Goal: Information Seeking & Learning: Learn about a topic

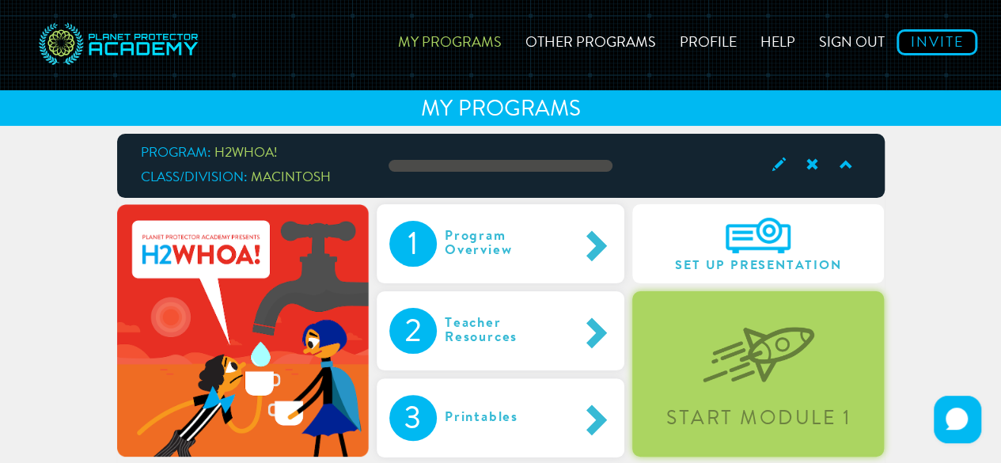
click at [699, 362] on div "Start Module 1" at bounding box center [758, 373] width 252 height 165
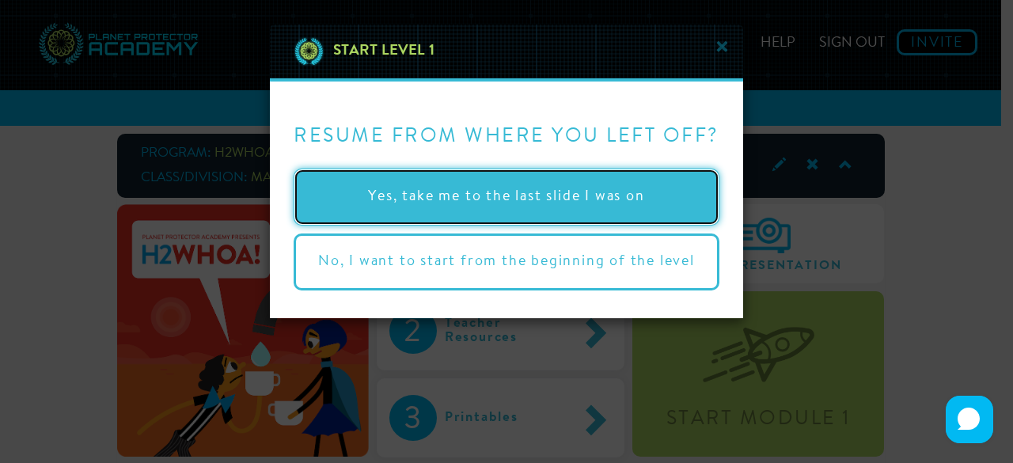
click at [551, 195] on button "Yes, take me to the last slide I was on" at bounding box center [507, 197] width 426 height 57
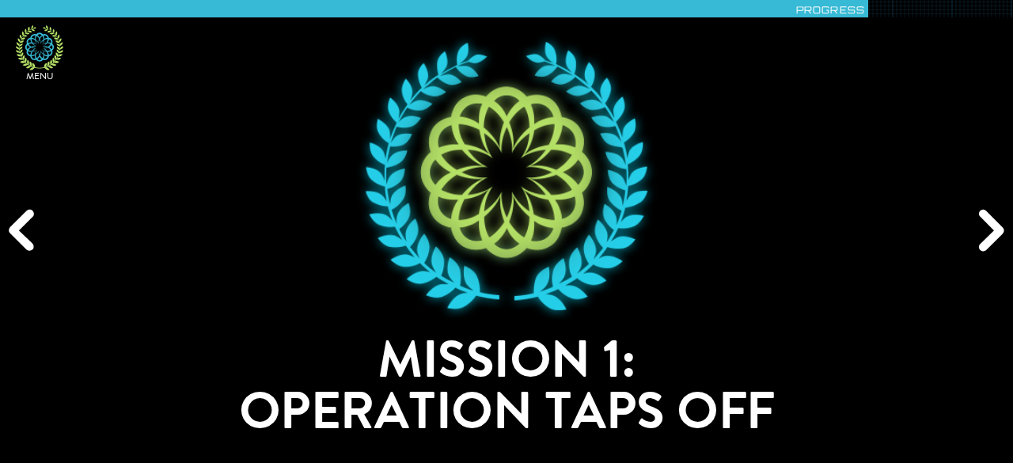
click at [34, 47] on icon at bounding box center [39, 47] width 47 height 45
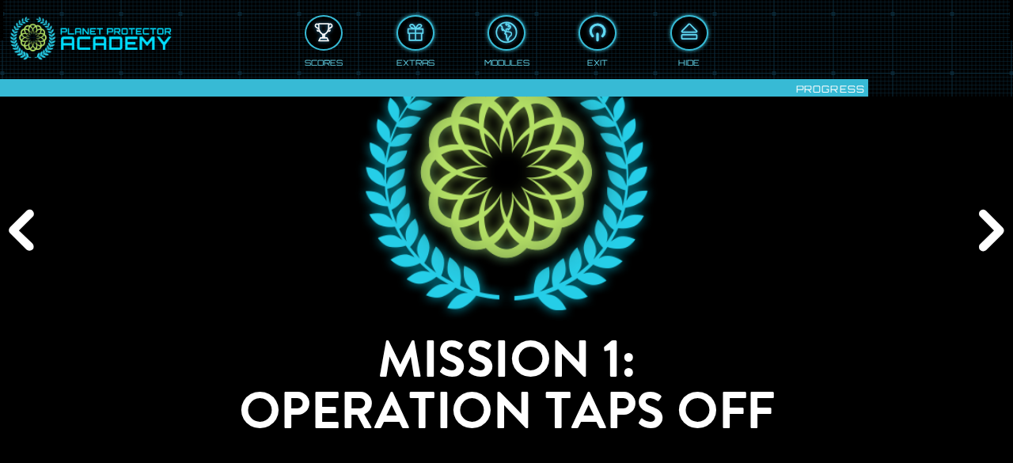
click at [313, 34] on div at bounding box center [323, 33] width 35 height 26
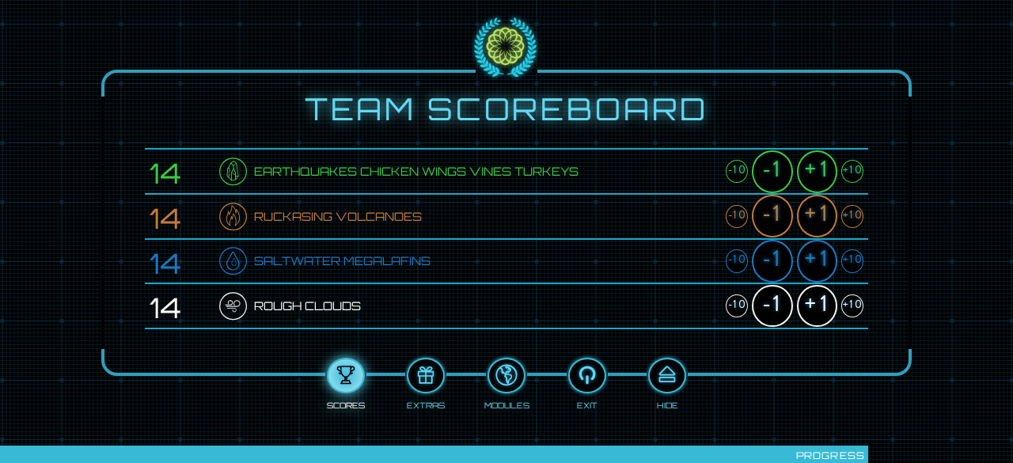
click at [816, 302] on div "+1" at bounding box center [817, 306] width 40 height 43
click at [662, 378] on div at bounding box center [667, 375] width 35 height 26
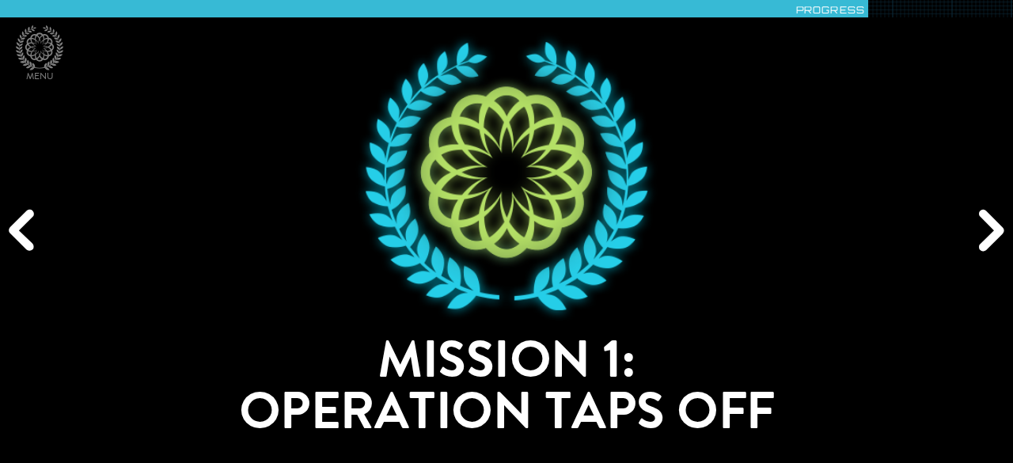
click at [992, 233] on div "Next" at bounding box center [988, 231] width 48 height 139
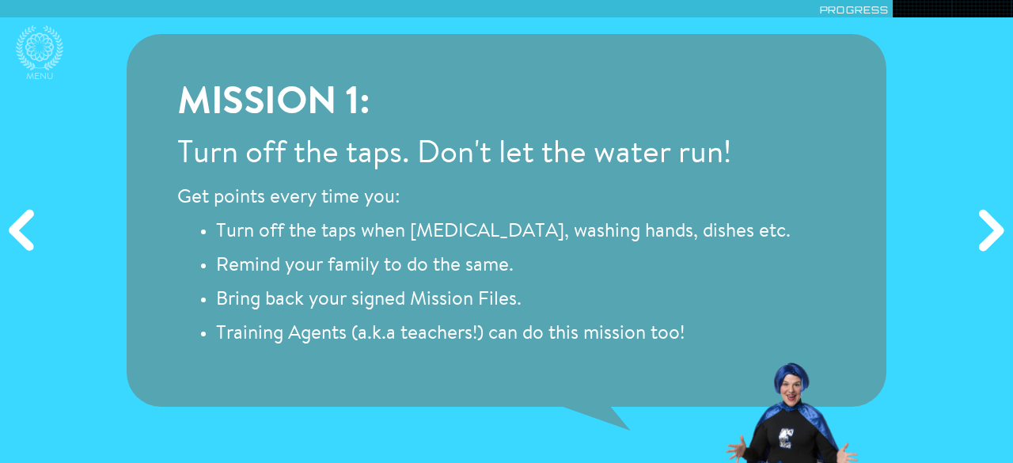
click at [992, 233] on div "Next" at bounding box center [988, 231] width 48 height 139
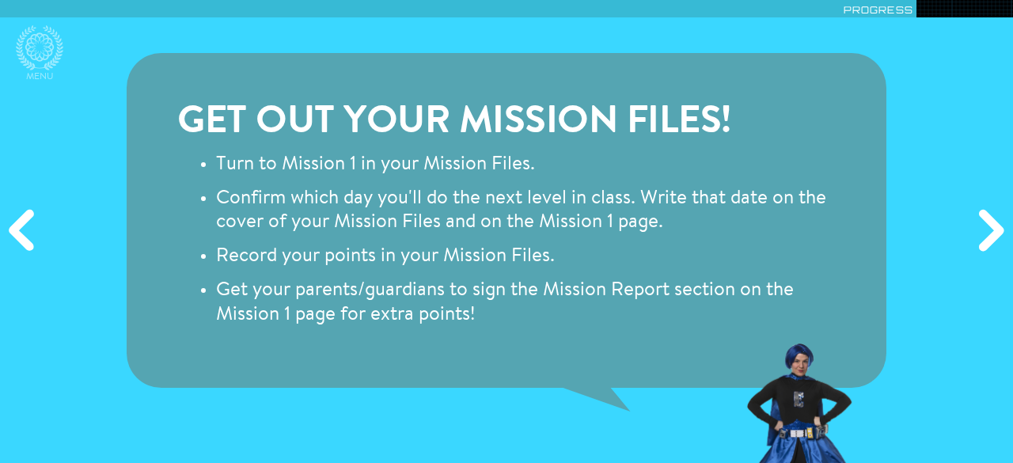
click at [992, 233] on div "Next" at bounding box center [988, 231] width 48 height 139
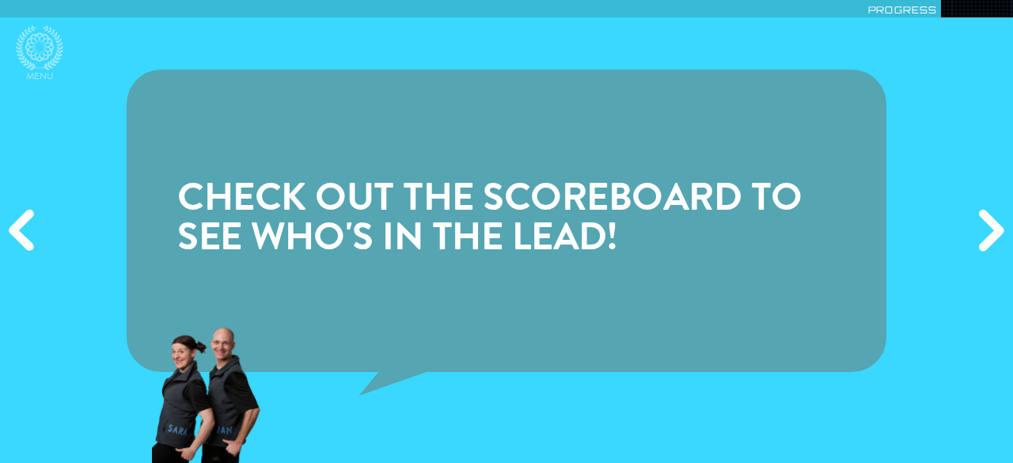
click at [992, 233] on div "Next" at bounding box center [988, 231] width 48 height 139
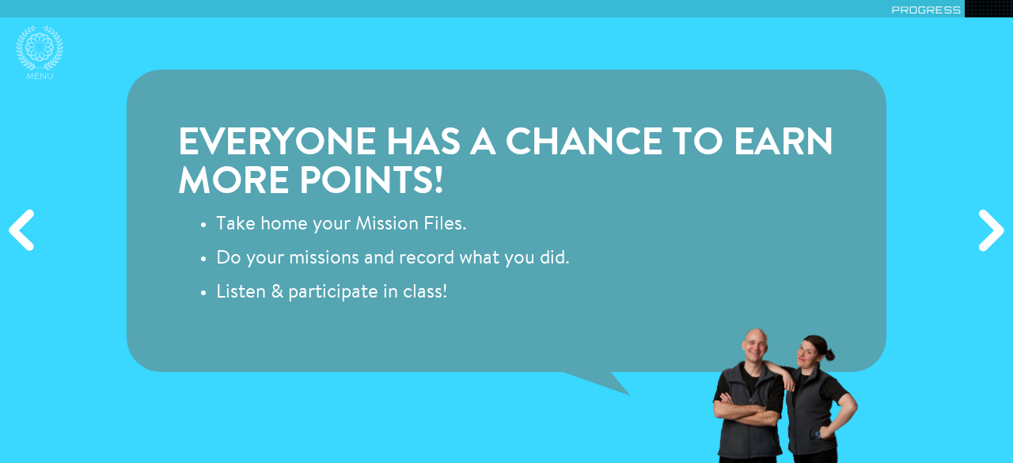
click at [992, 233] on div "Next" at bounding box center [988, 231] width 48 height 139
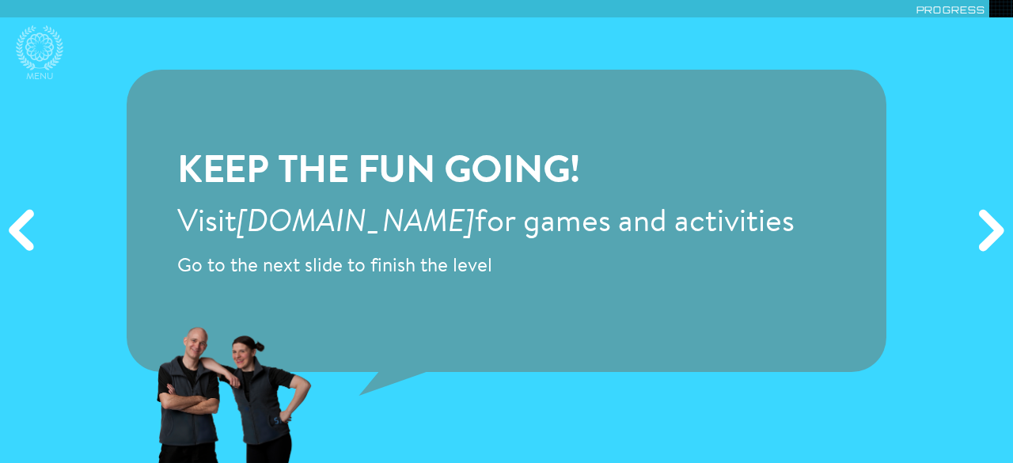
click at [992, 233] on div "Next" at bounding box center [988, 231] width 48 height 139
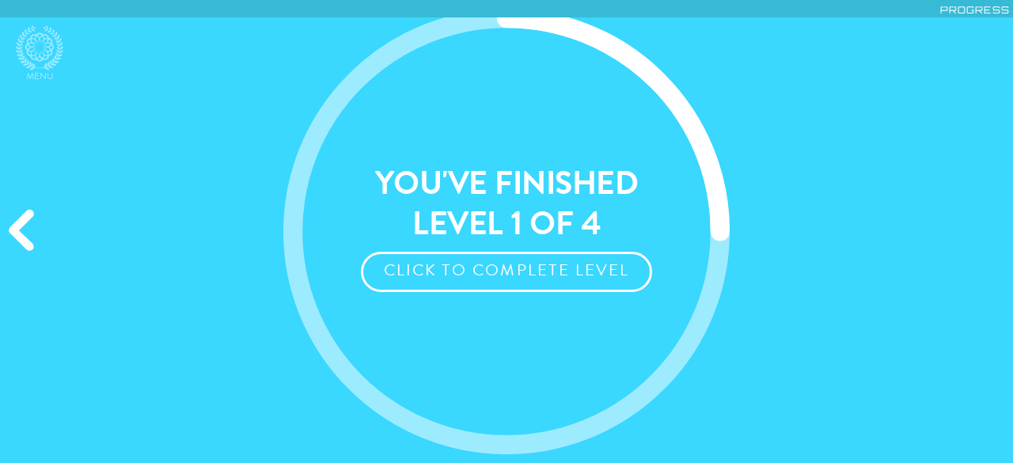
click at [35, 210] on div "Previous" at bounding box center [24, 231] width 48 height 139
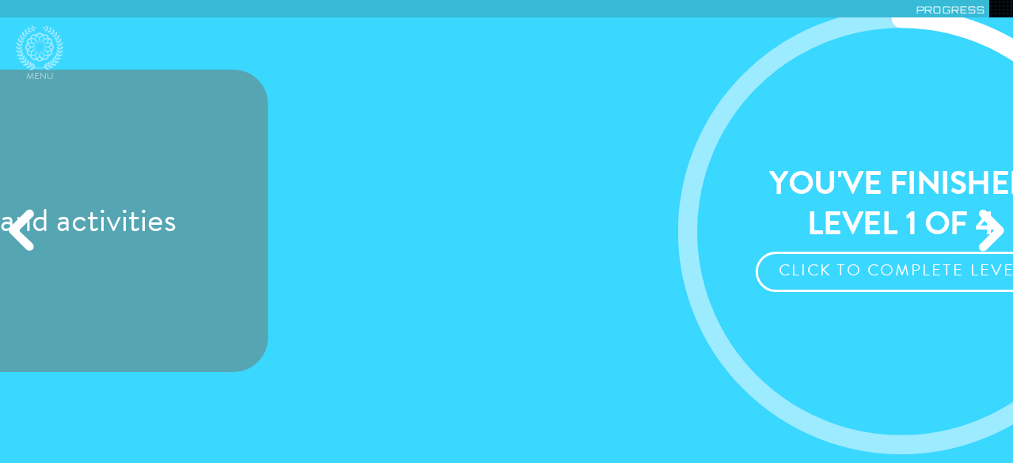
click at [35, 211] on div "Previous" at bounding box center [24, 231] width 48 height 139
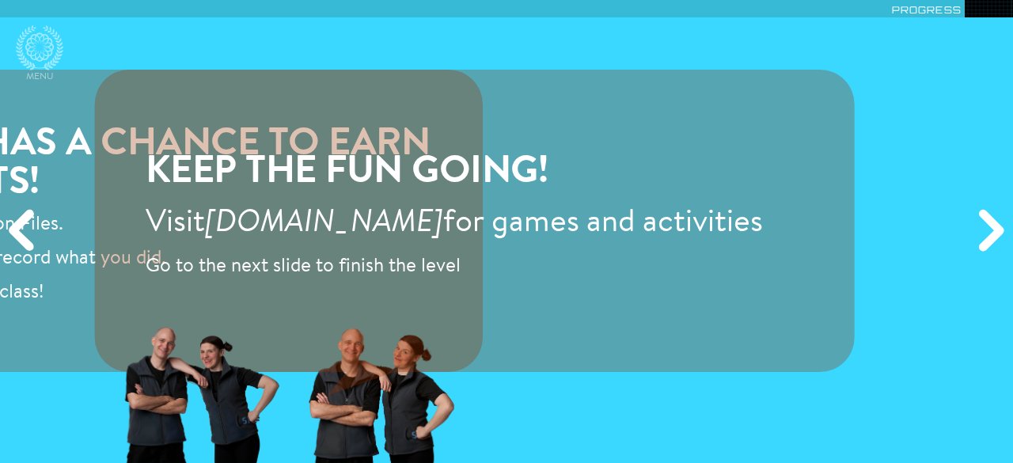
click at [35, 213] on div "Previous" at bounding box center [24, 231] width 48 height 139
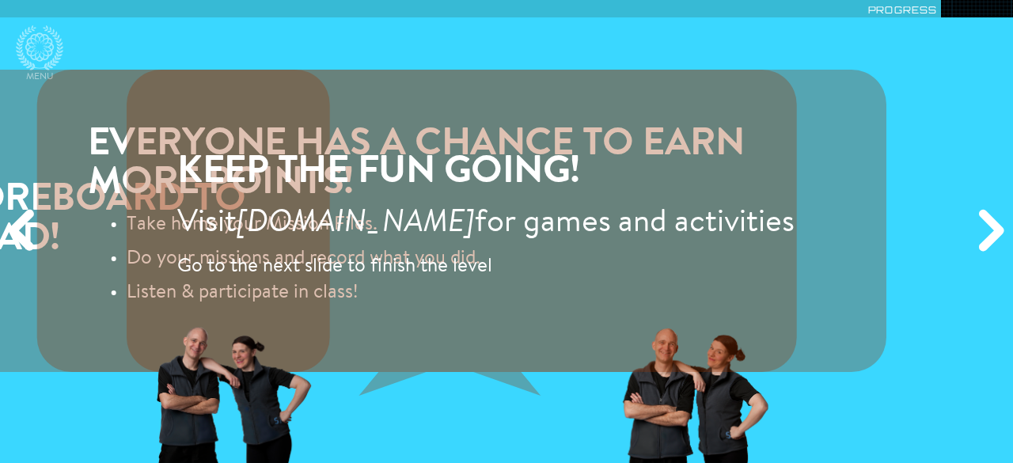
click at [35, 213] on div "Previous" at bounding box center [24, 231] width 48 height 139
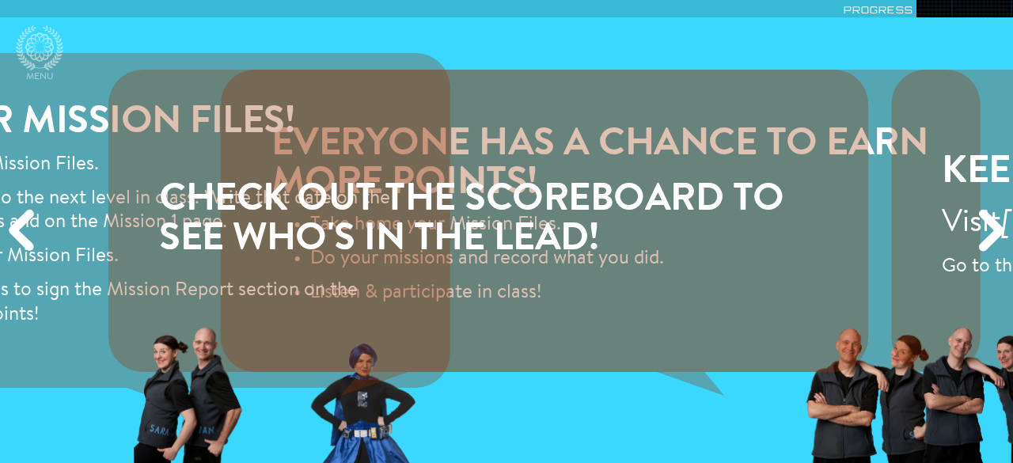
click at [35, 213] on div "Previous" at bounding box center [24, 231] width 48 height 139
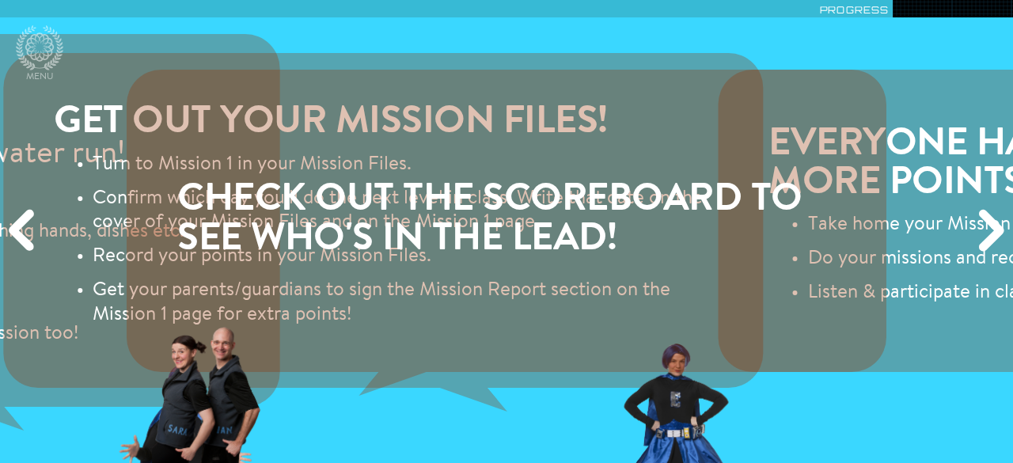
click at [35, 213] on div "Previous" at bounding box center [24, 231] width 48 height 139
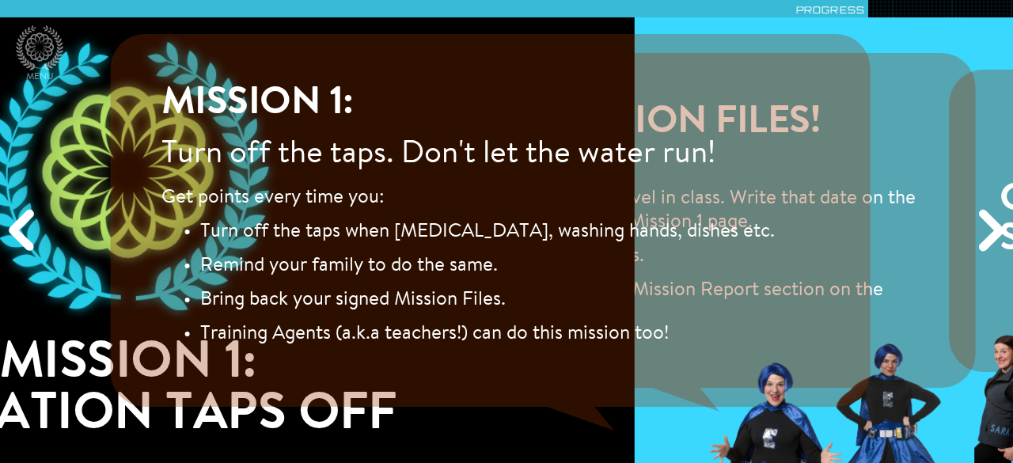
click at [35, 213] on div "Previous" at bounding box center [24, 231] width 48 height 139
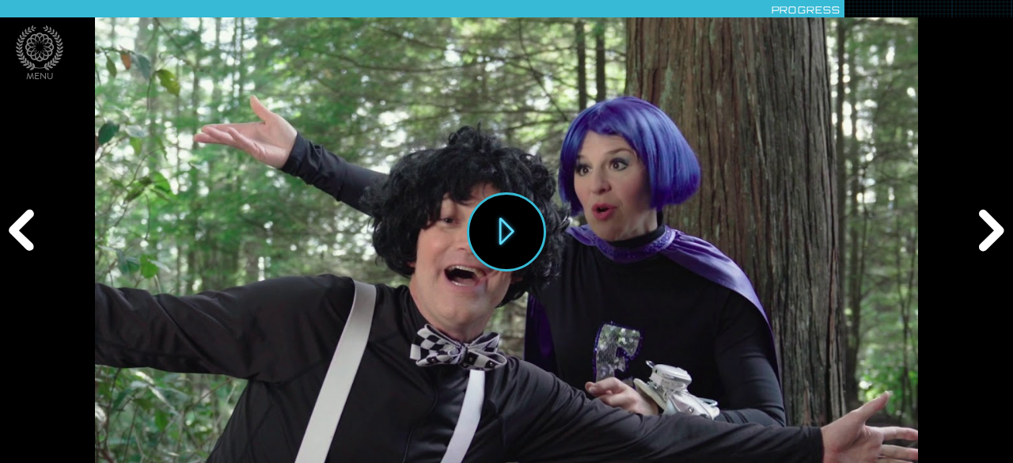
click at [13, 221] on div "Previous" at bounding box center [24, 231] width 48 height 139
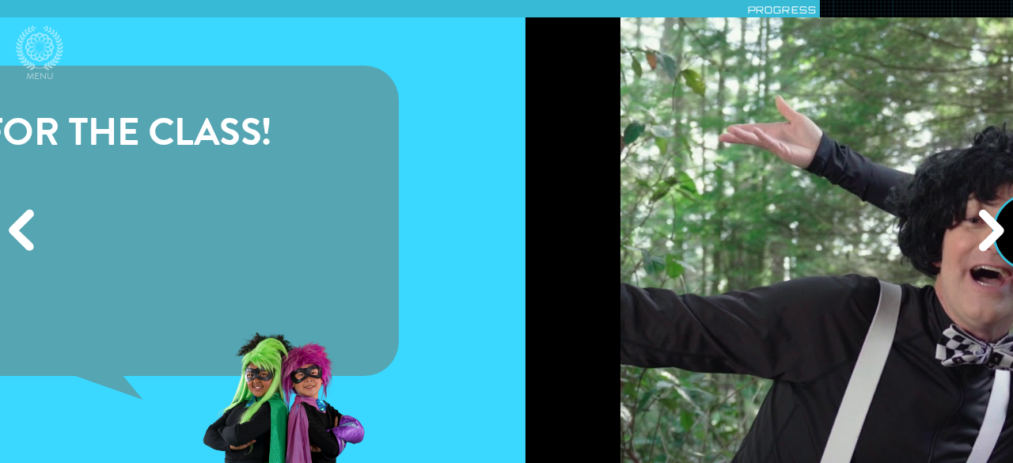
click at [13, 221] on div "Previous" at bounding box center [24, 231] width 48 height 139
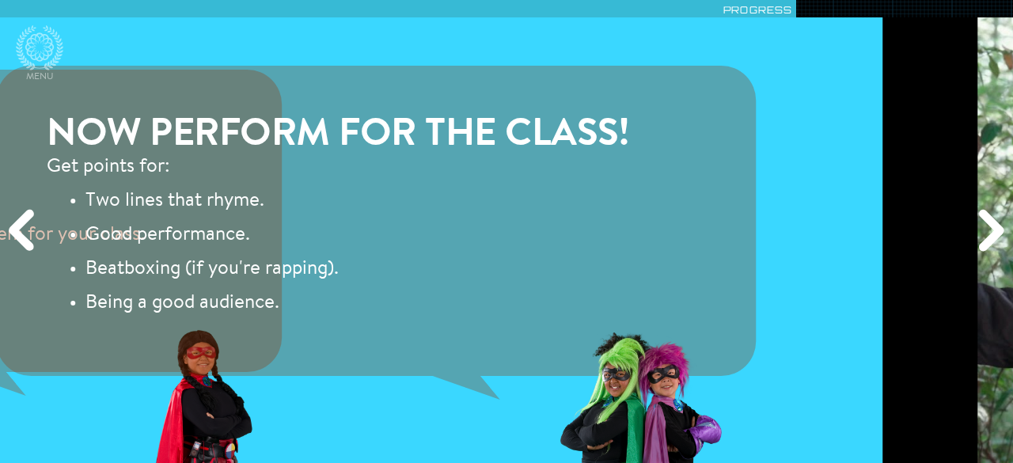
click at [13, 221] on div "Previous" at bounding box center [24, 231] width 48 height 139
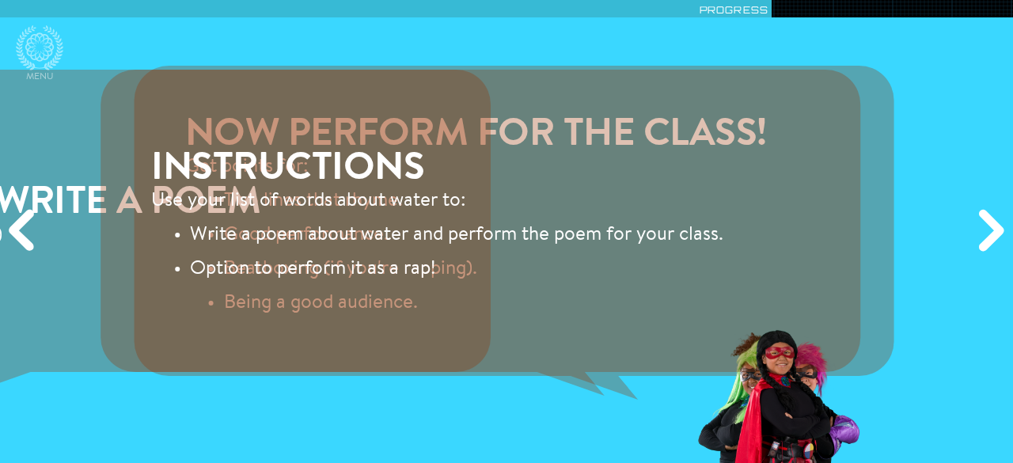
click at [13, 221] on div "Previous" at bounding box center [24, 231] width 48 height 139
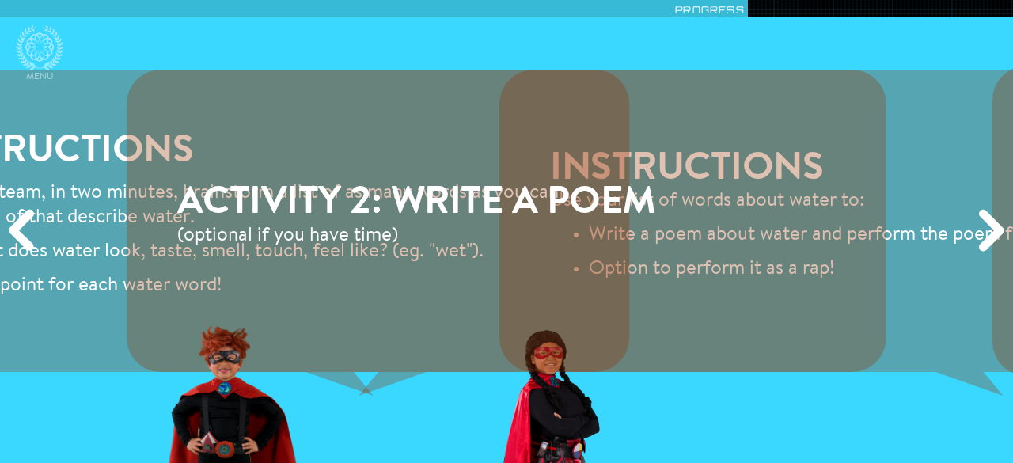
click at [13, 221] on div "Previous" at bounding box center [24, 231] width 48 height 139
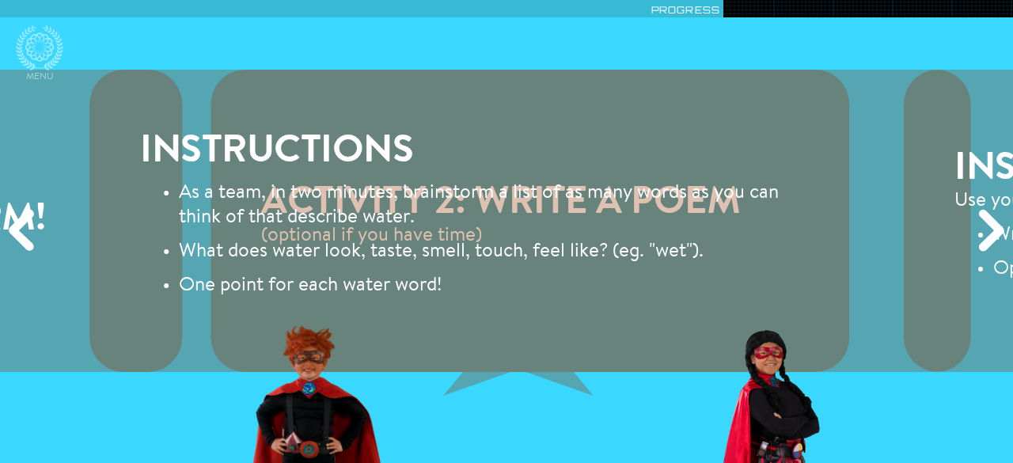
click at [13, 221] on div "Previous" at bounding box center [24, 231] width 48 height 139
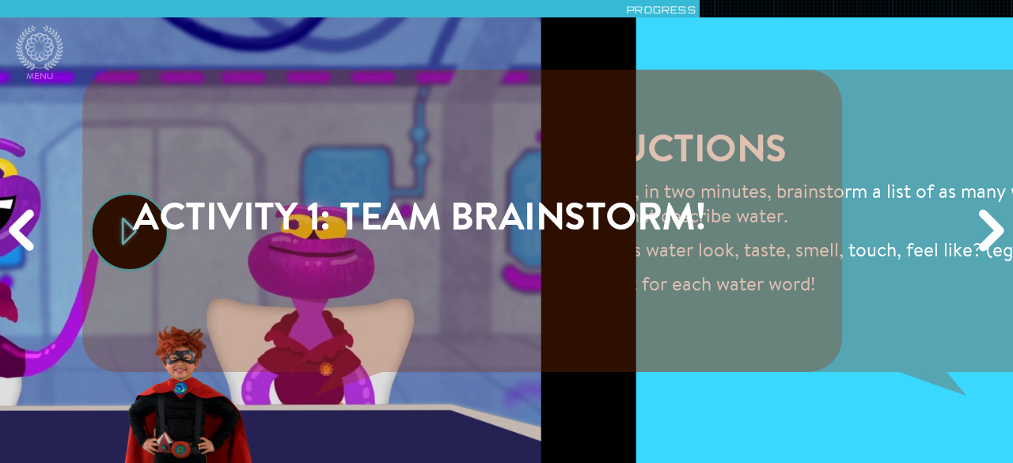
click at [13, 221] on div "Previous" at bounding box center [24, 231] width 48 height 139
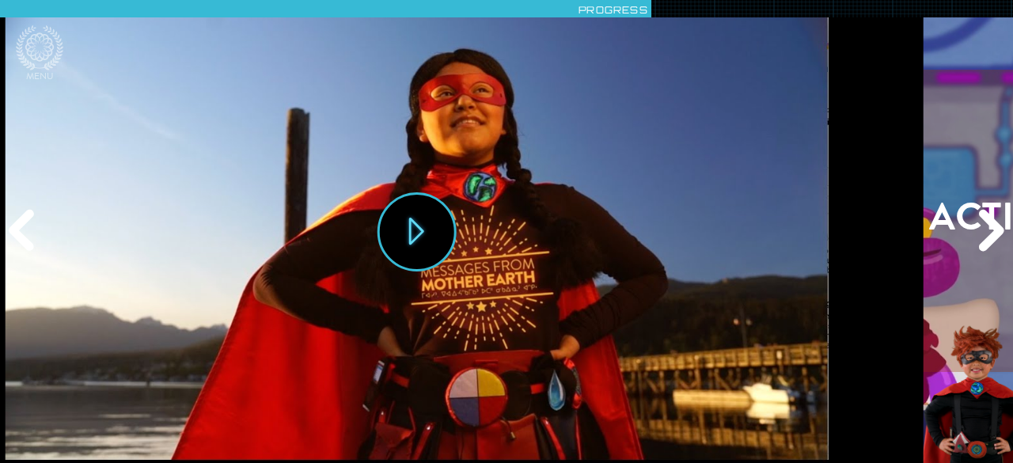
click at [13, 221] on div "Previous" at bounding box center [24, 231] width 48 height 139
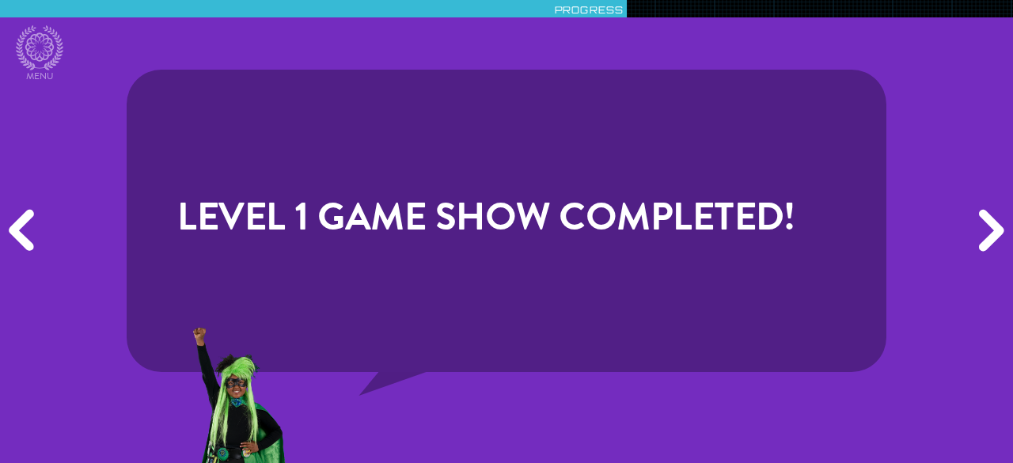
click at [13, 221] on div "Previous" at bounding box center [24, 231] width 48 height 139
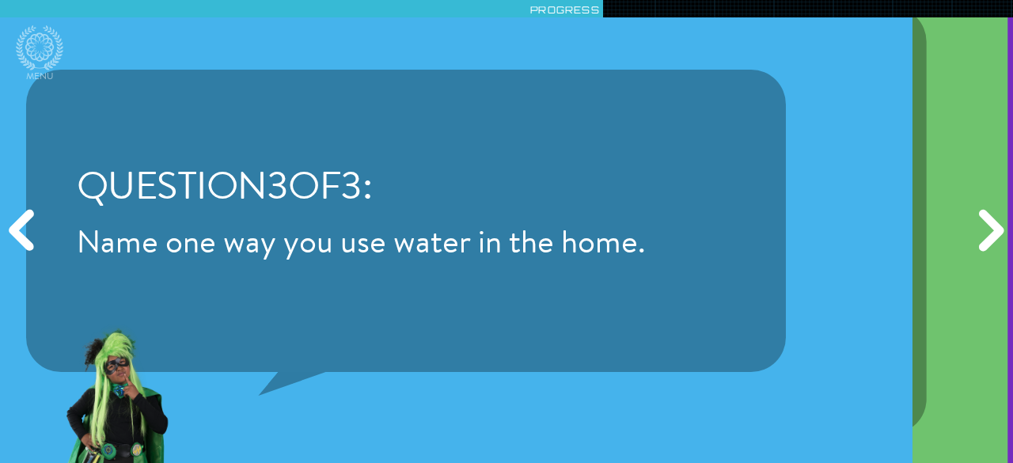
click at [13, 221] on div "Previous" at bounding box center [24, 231] width 48 height 139
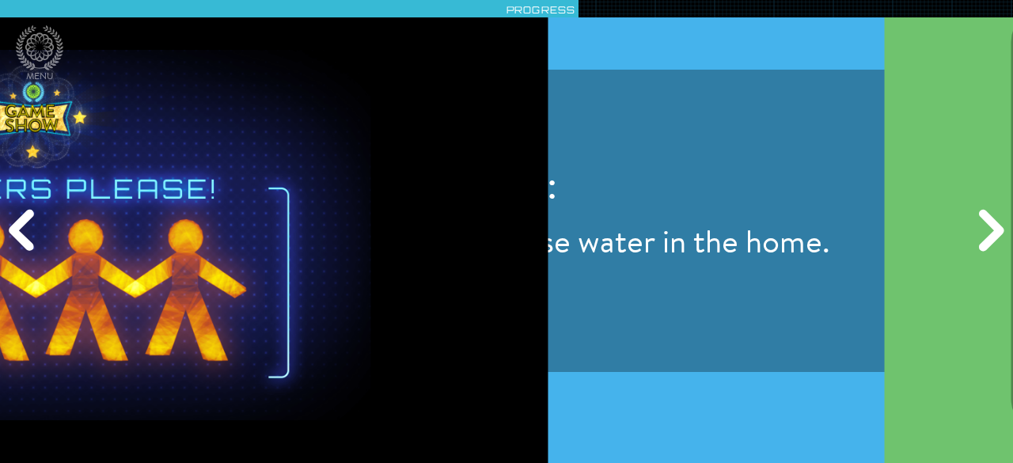
click at [13, 221] on div "Previous" at bounding box center [24, 231] width 48 height 139
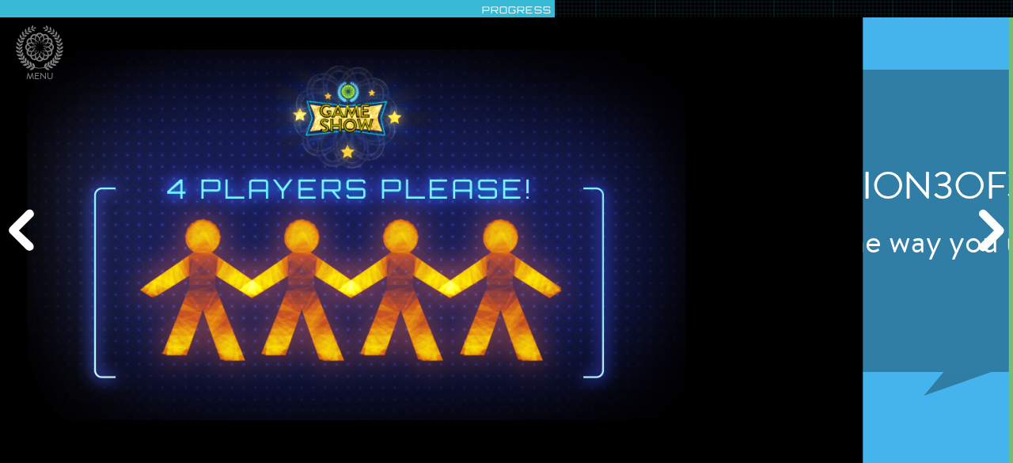
click at [13, 221] on div "Previous" at bounding box center [24, 231] width 48 height 139
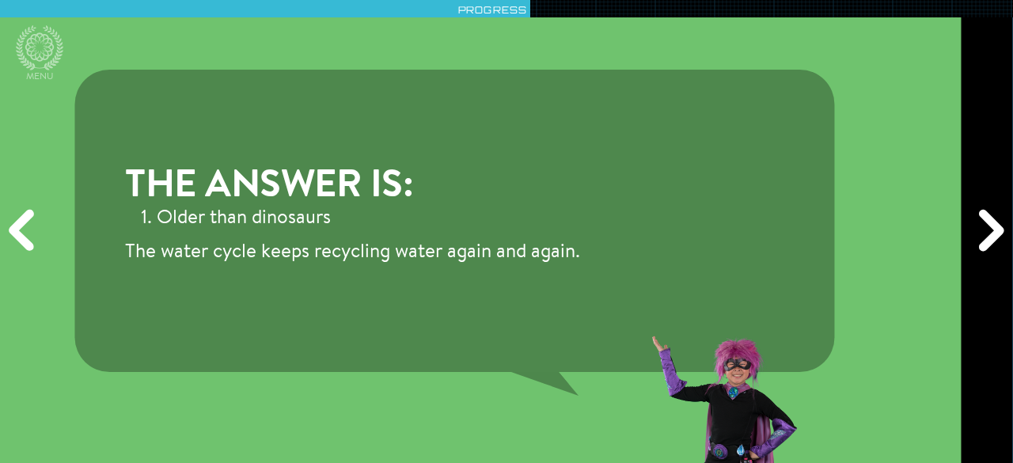
click at [13, 221] on div "Previous" at bounding box center [24, 231] width 48 height 139
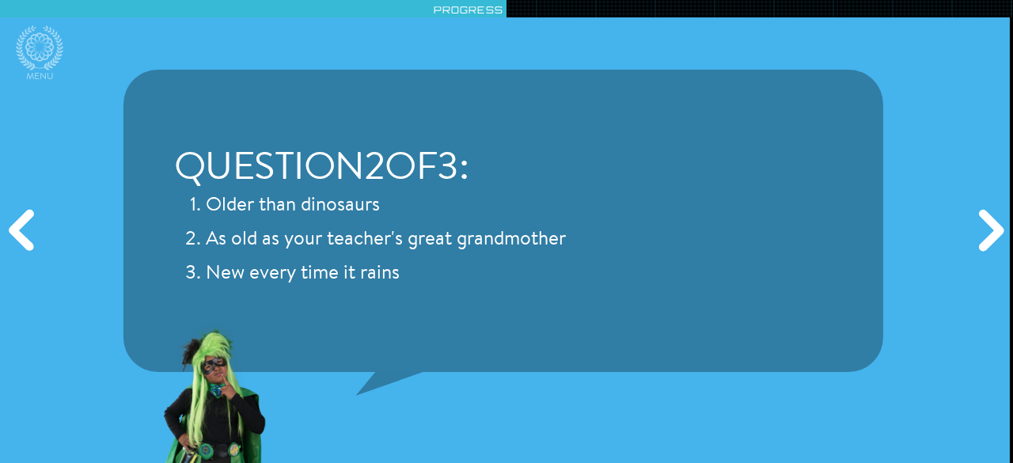
click at [13, 221] on div "Previous" at bounding box center [24, 231] width 48 height 139
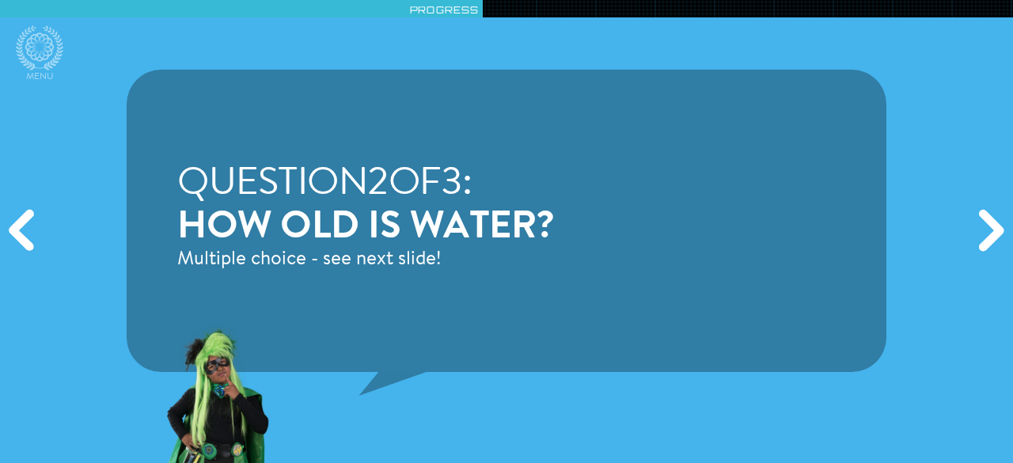
click at [13, 221] on div "Previous" at bounding box center [24, 231] width 48 height 139
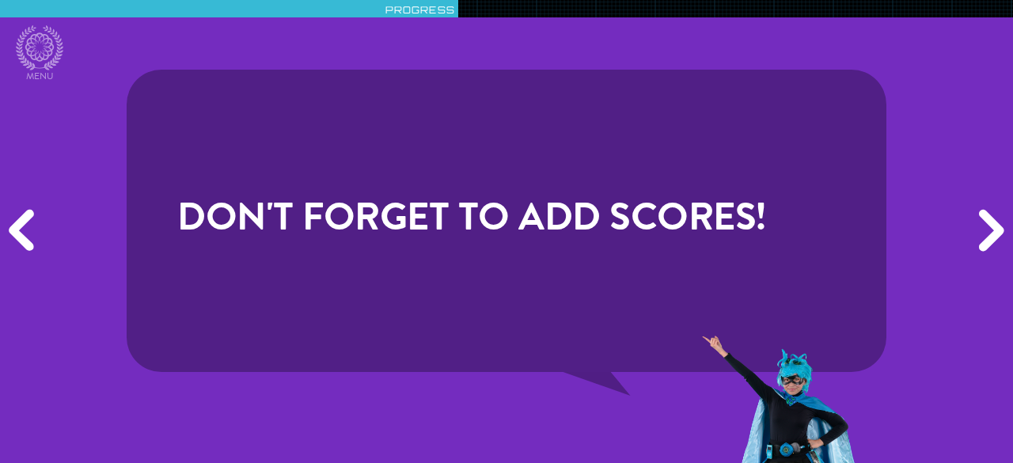
click at [13, 221] on div "Previous" at bounding box center [24, 231] width 48 height 139
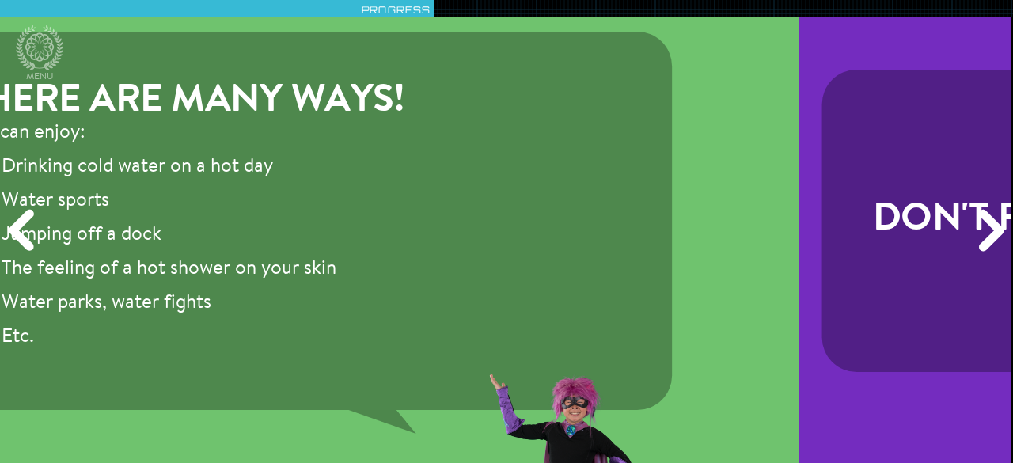
click at [13, 221] on div "Previous" at bounding box center [24, 231] width 48 height 139
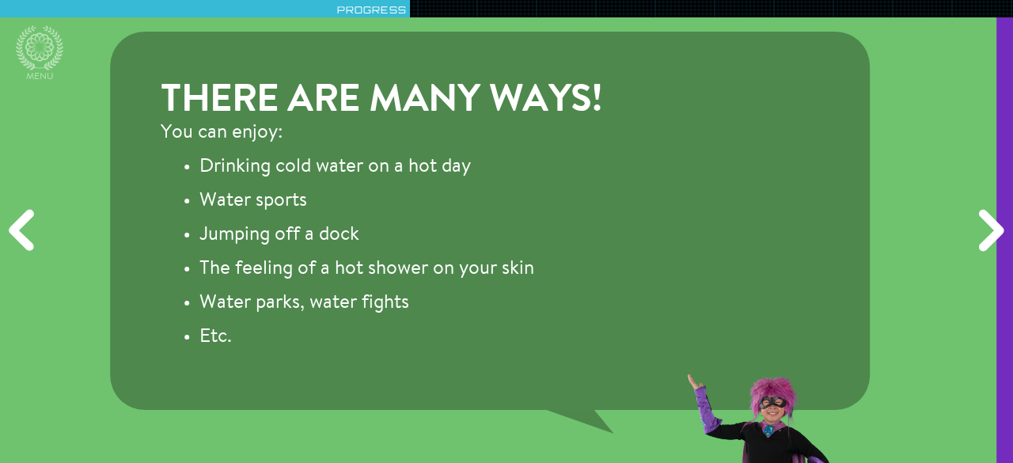
click at [13, 221] on div "Previous" at bounding box center [24, 231] width 48 height 139
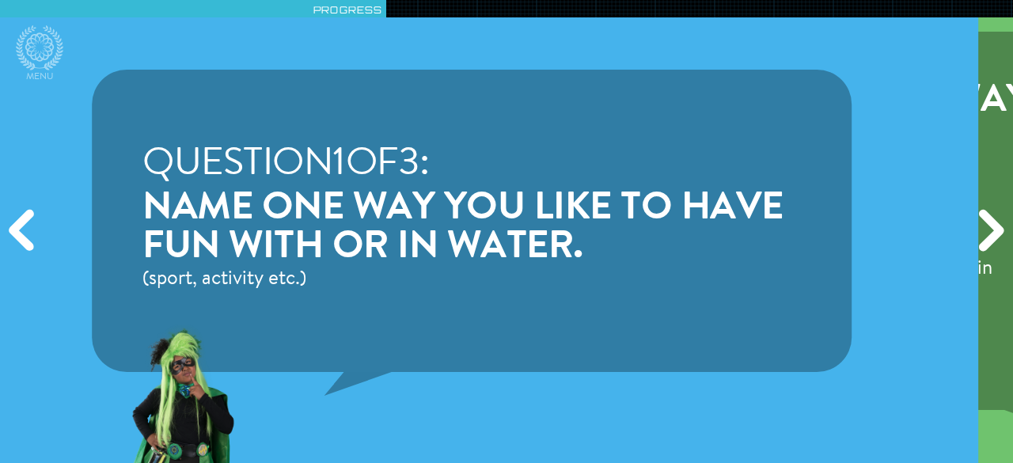
click at [13, 221] on div "Previous" at bounding box center [24, 231] width 48 height 139
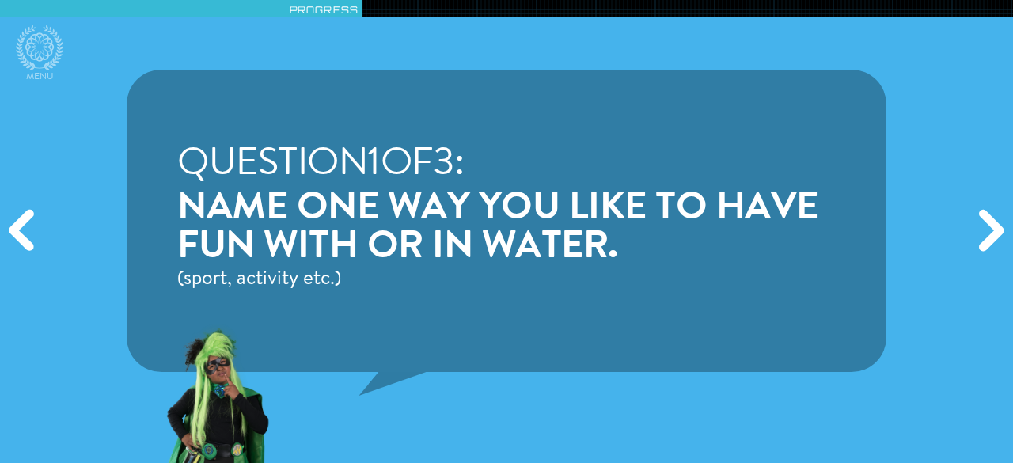
click at [13, 221] on div "Previous" at bounding box center [24, 231] width 48 height 139
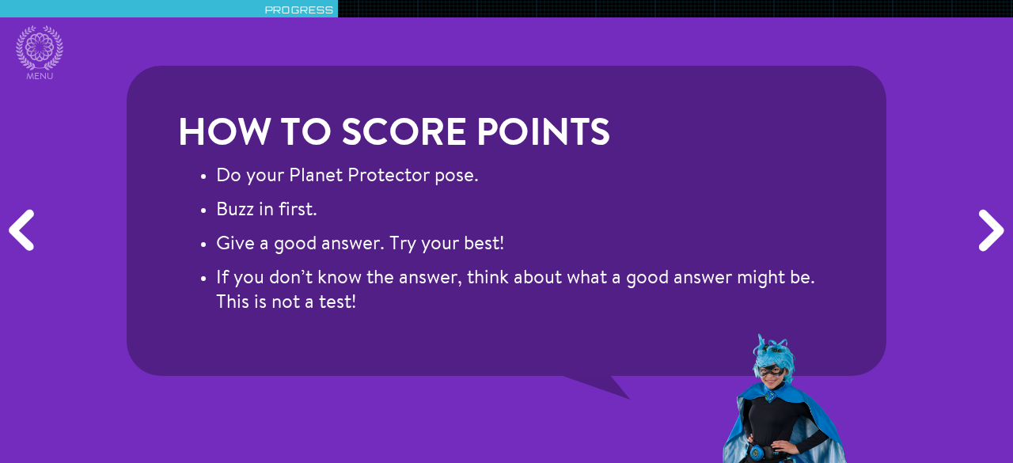
click at [13, 221] on div "Previous" at bounding box center [24, 231] width 48 height 139
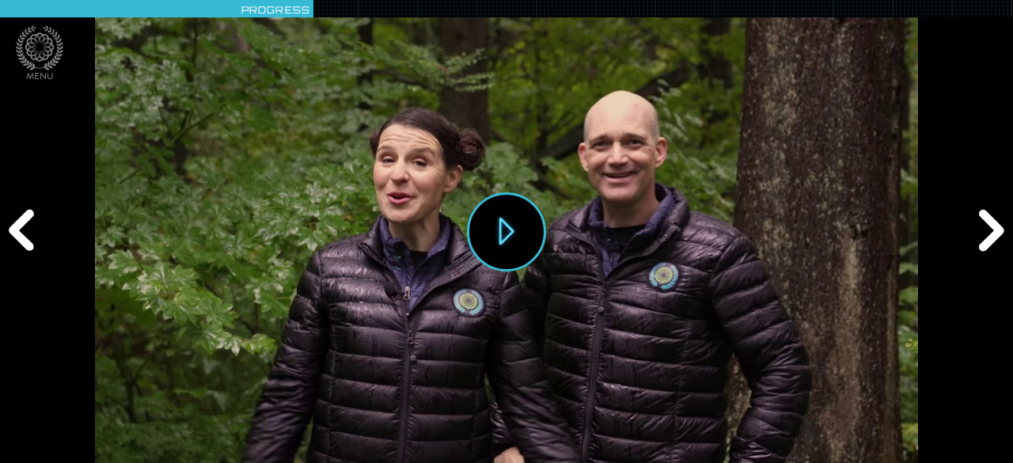
click at [13, 221] on div "Previous" at bounding box center [24, 231] width 48 height 139
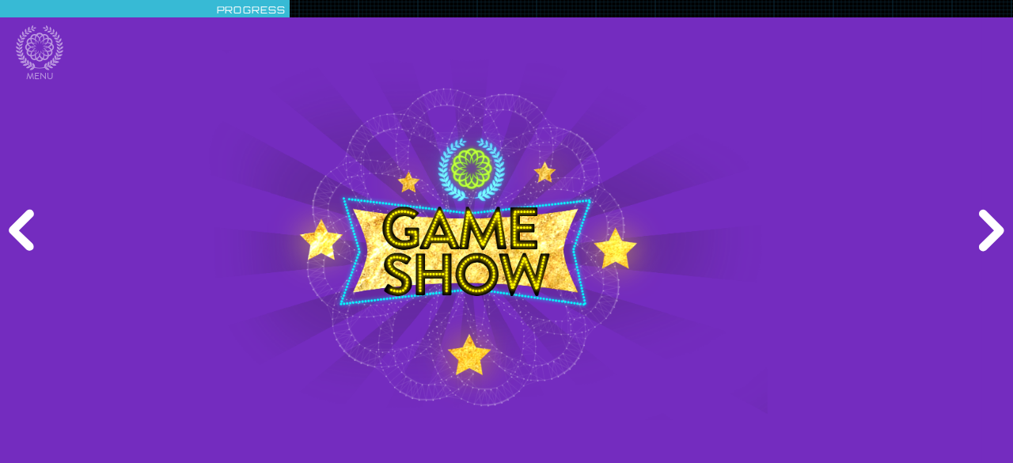
click at [13, 221] on div "Previous" at bounding box center [24, 231] width 48 height 139
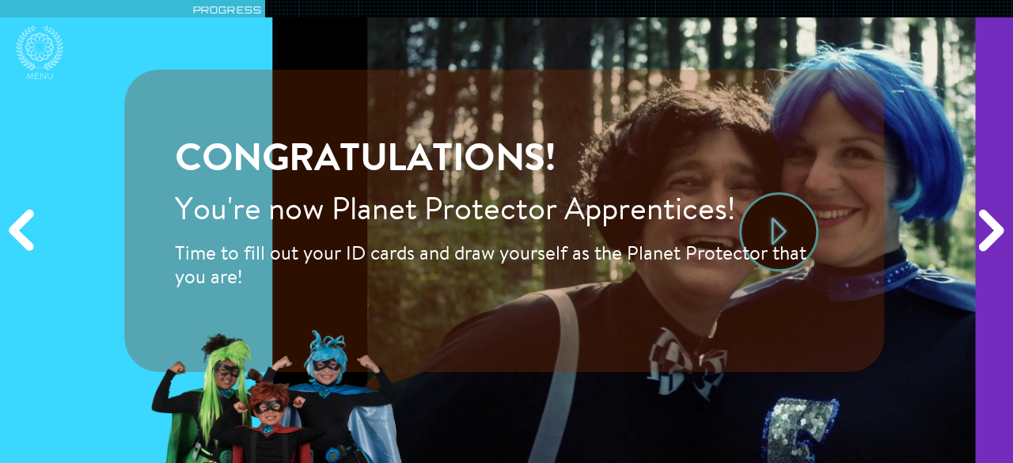
click at [13, 221] on div "Previous" at bounding box center [24, 231] width 48 height 139
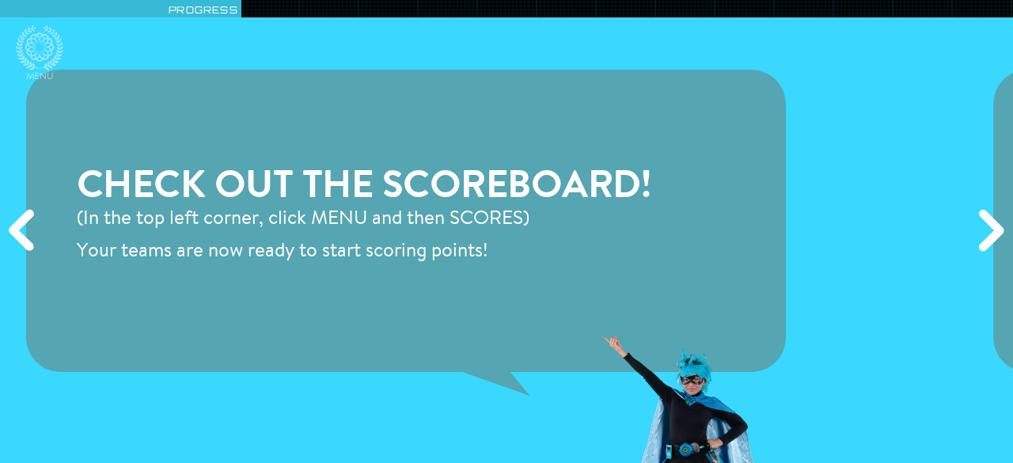
click at [13, 221] on div "Previous" at bounding box center [24, 231] width 48 height 139
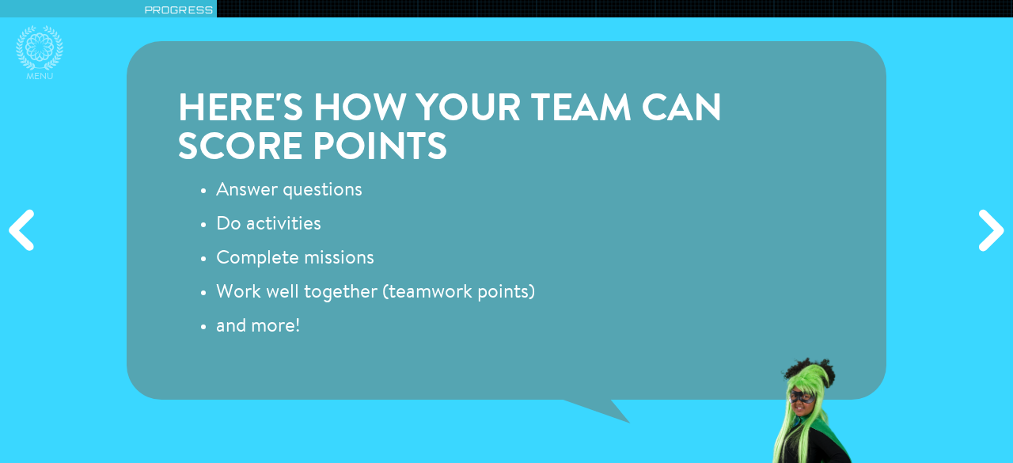
click at [13, 221] on div "Previous" at bounding box center [24, 231] width 48 height 139
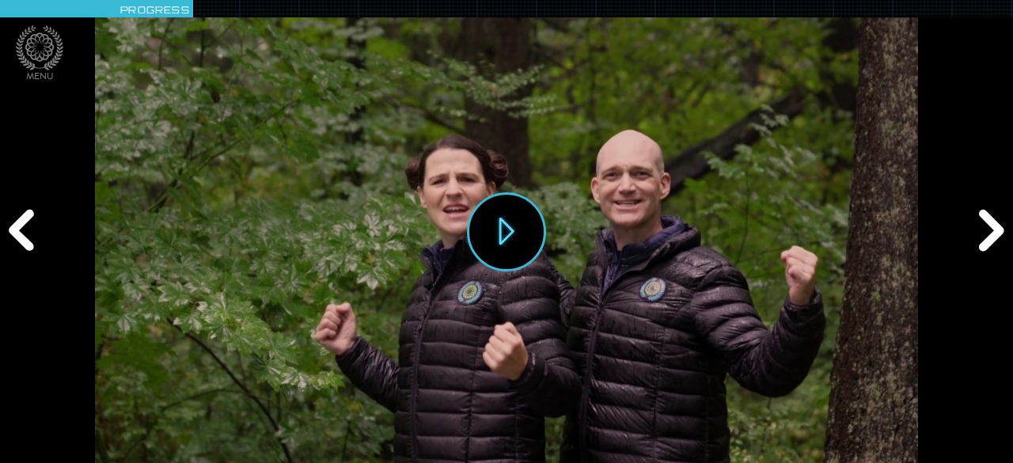
click at [40, 208] on div "Previous" at bounding box center [24, 231] width 48 height 139
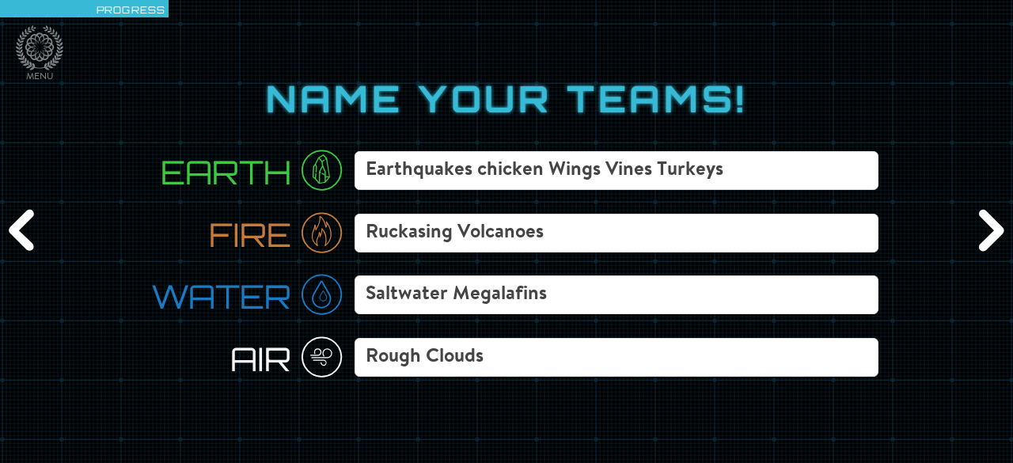
click at [40, 208] on div "Previous" at bounding box center [24, 231] width 48 height 139
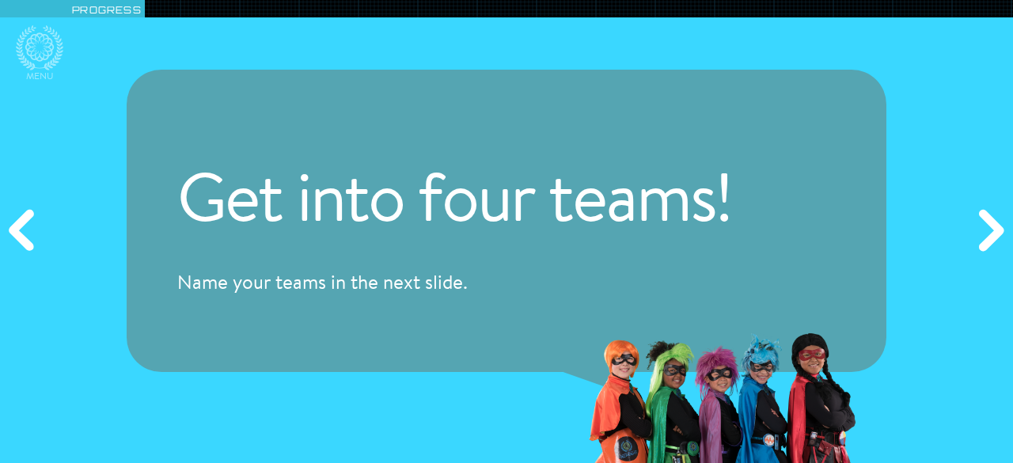
click at [40, 208] on div "Previous" at bounding box center [24, 231] width 48 height 139
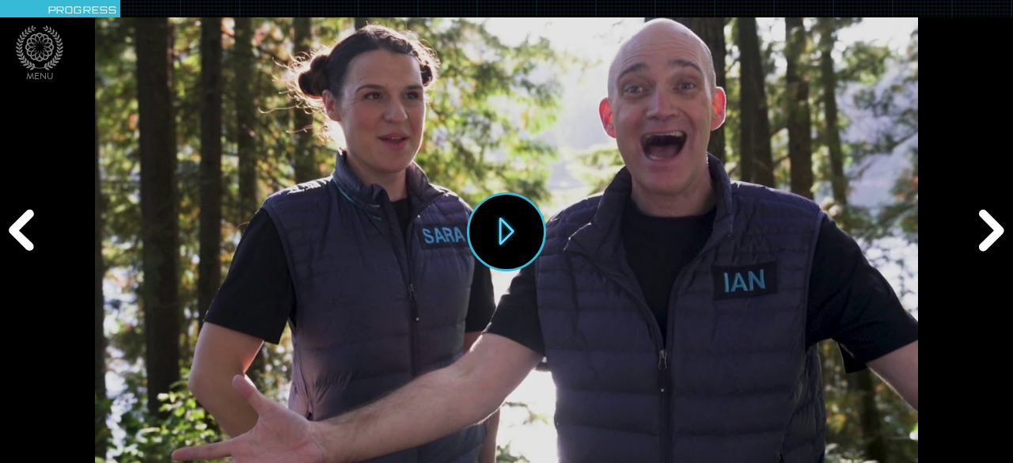
click at [40, 208] on div "Previous" at bounding box center [24, 231] width 48 height 139
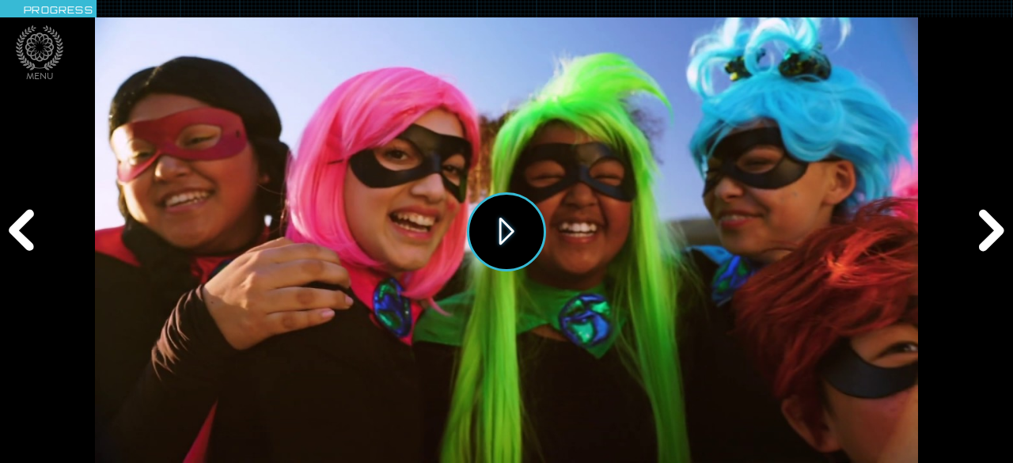
click at [491, 230] on button "Play" at bounding box center [506, 231] width 79 height 79
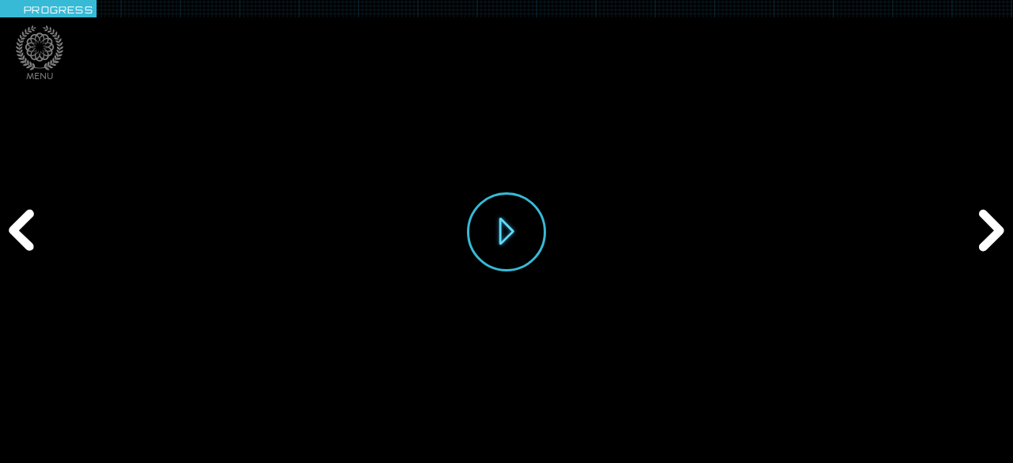
click at [120, 441] on div "Play" at bounding box center [506, 231] width 823 height 463
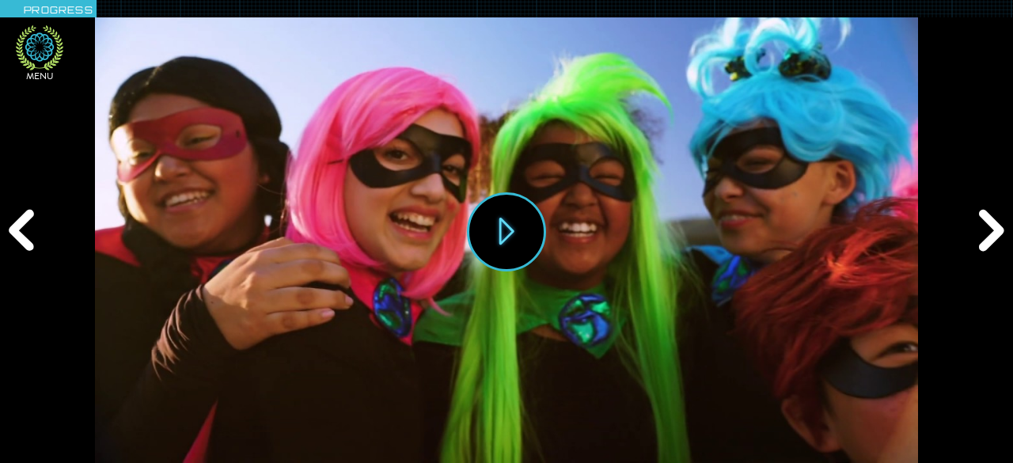
click at [39, 47] on icon at bounding box center [39, 47] width 47 height 45
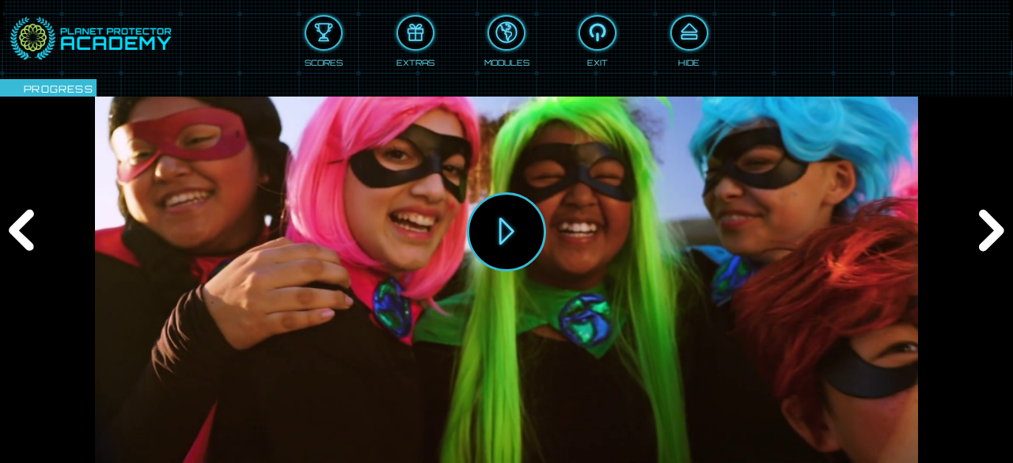
click at [303, 38] on div "Scores Extras Modules Exit Hide" at bounding box center [507, 35] width 906 height 65
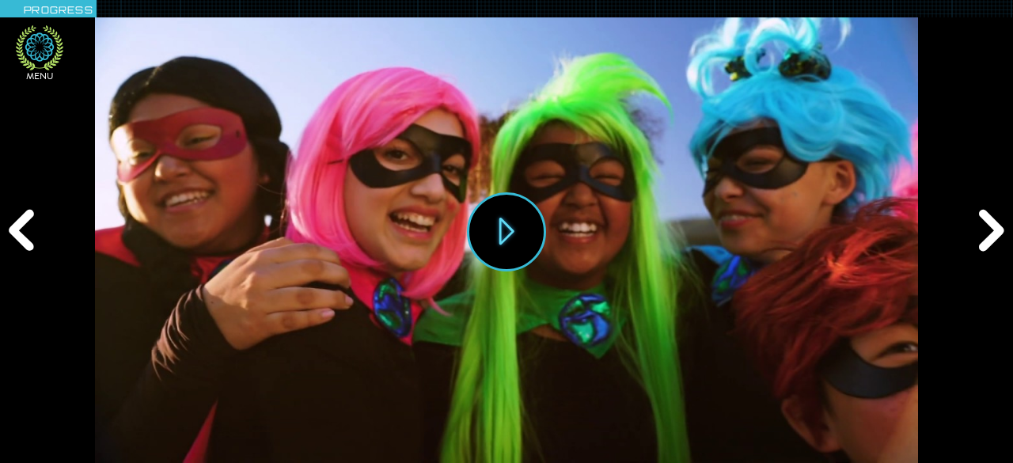
click at [46, 59] on icon at bounding box center [39, 46] width 28 height 28
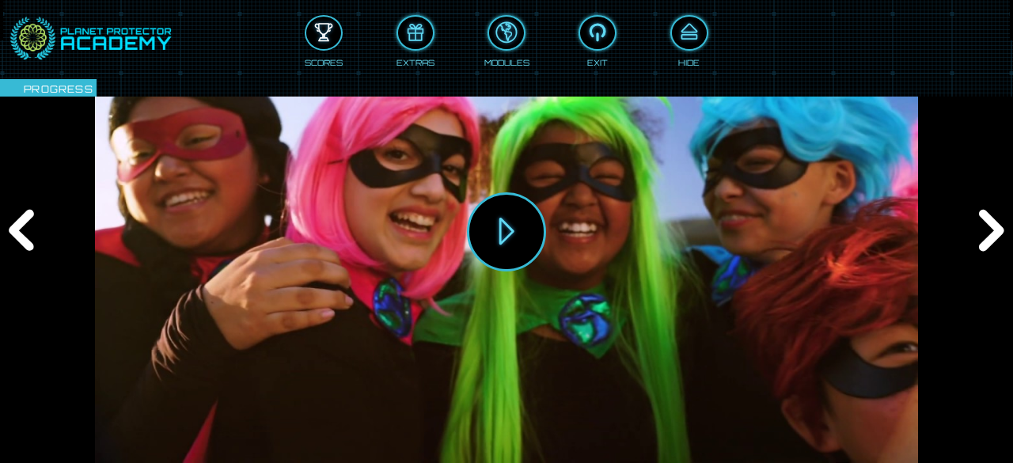
click at [320, 28] on div at bounding box center [323, 33] width 35 height 26
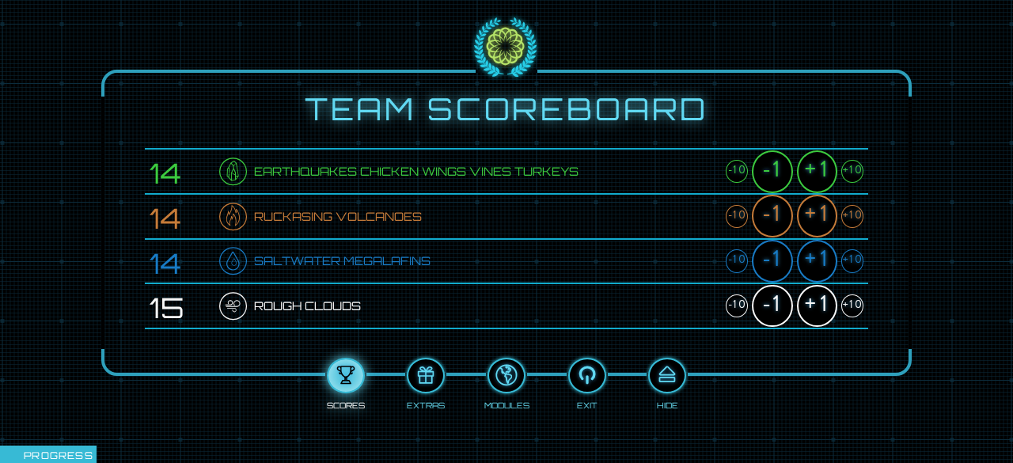
click at [815, 180] on div "+1" at bounding box center [817, 171] width 40 height 43
click at [818, 210] on div "+1" at bounding box center [817, 216] width 40 height 43
click at [823, 250] on div "+1" at bounding box center [817, 261] width 40 height 43
click at [819, 301] on div "+1" at bounding box center [817, 306] width 40 height 43
click at [670, 373] on div at bounding box center [667, 375] width 35 height 26
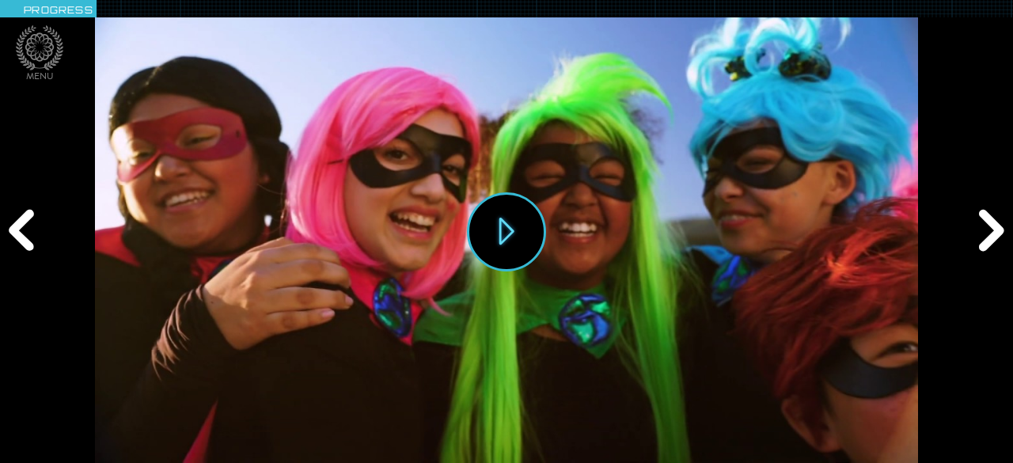
click at [986, 238] on div "Next" at bounding box center [988, 231] width 48 height 139
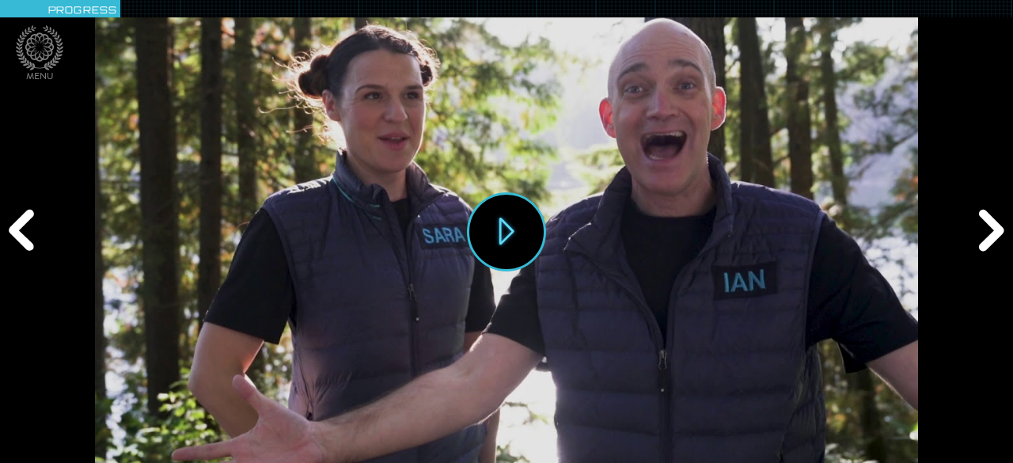
click at [986, 238] on div "Next" at bounding box center [988, 231] width 48 height 139
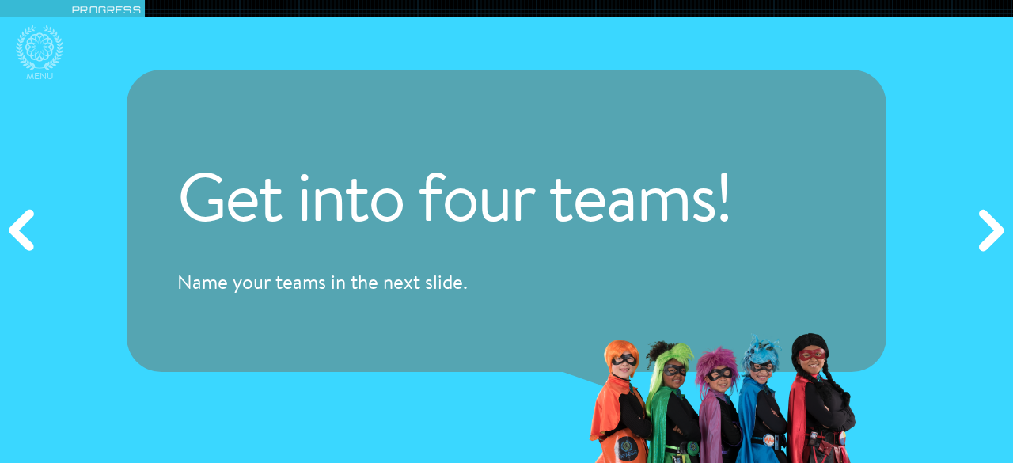
click at [986, 238] on div "Next" at bounding box center [988, 231] width 48 height 139
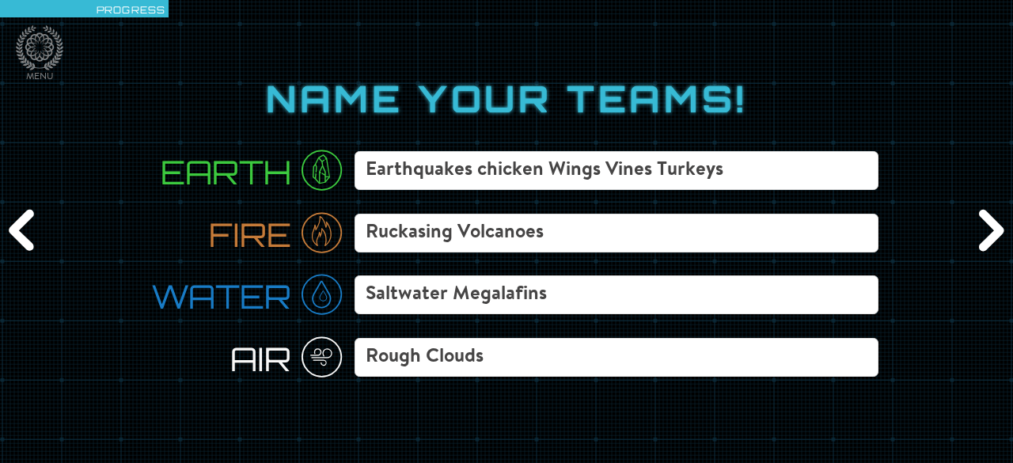
click at [986, 238] on div "Next" at bounding box center [988, 231] width 48 height 139
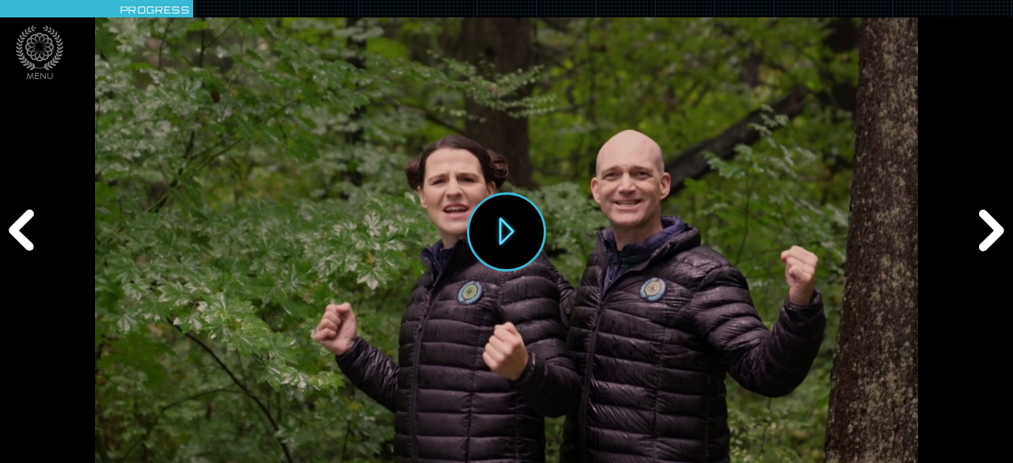
click at [986, 238] on div "Next" at bounding box center [988, 231] width 48 height 139
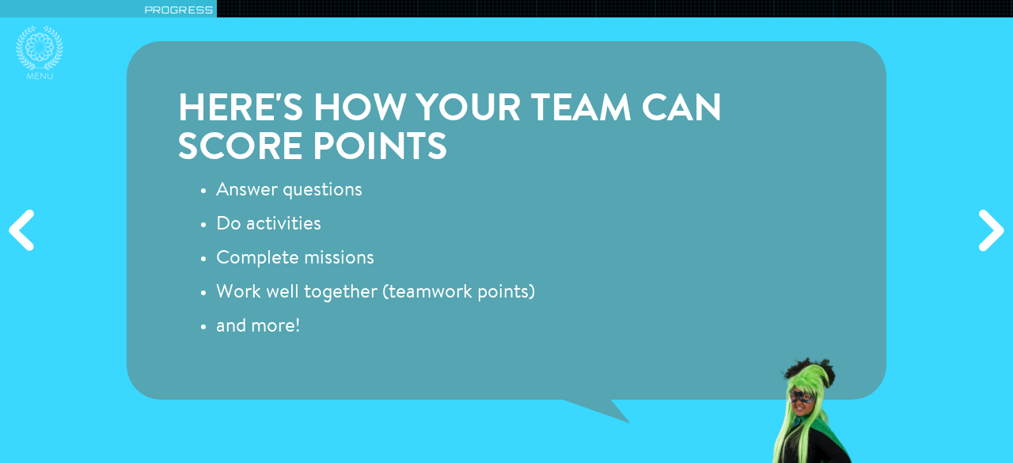
click at [986, 238] on div "Next" at bounding box center [988, 231] width 48 height 139
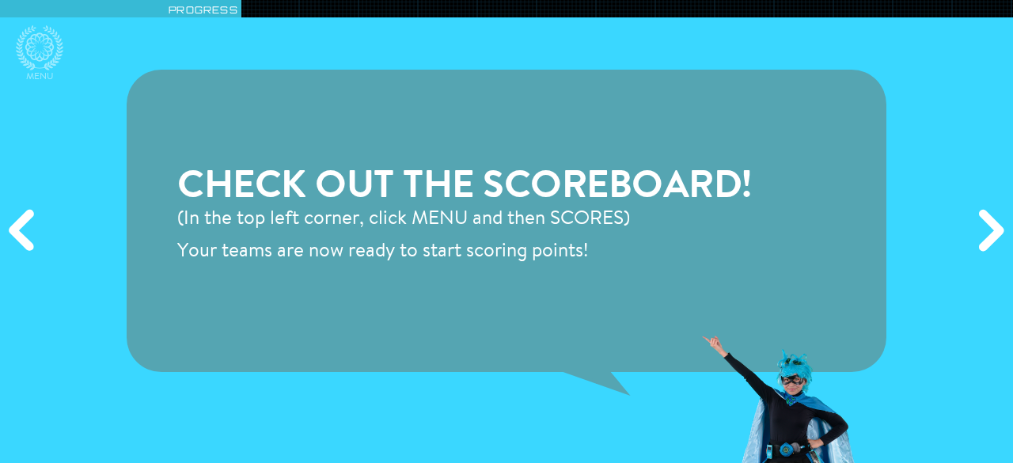
click at [986, 238] on div "Next" at bounding box center [988, 231] width 48 height 139
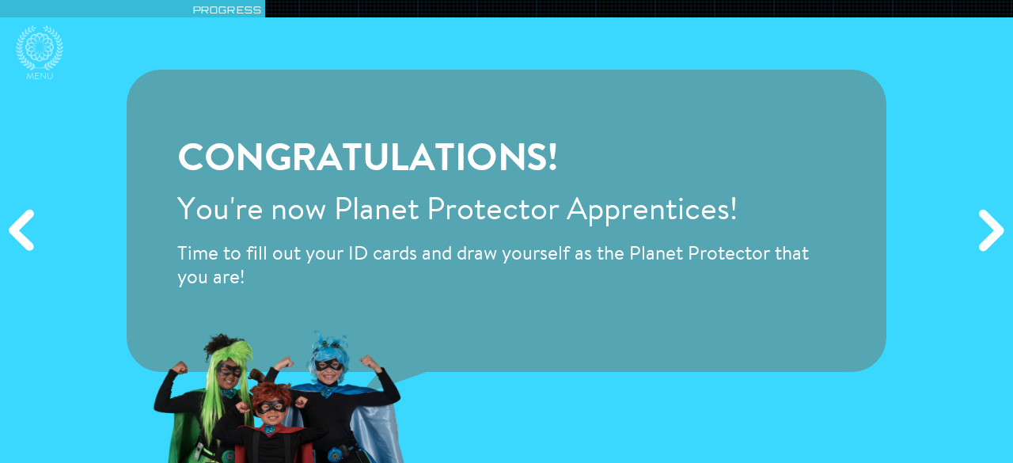
click at [986, 238] on div "Next" at bounding box center [988, 231] width 48 height 139
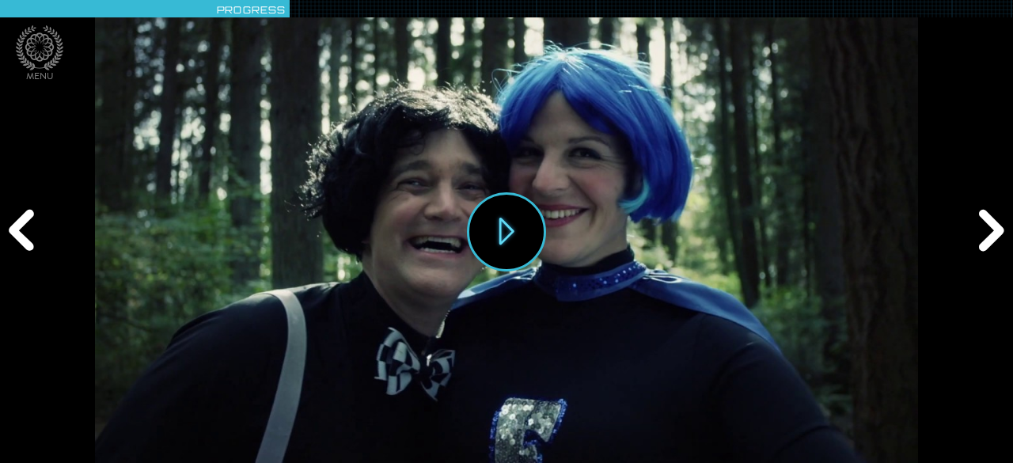
click at [986, 239] on div "Next" at bounding box center [988, 231] width 48 height 139
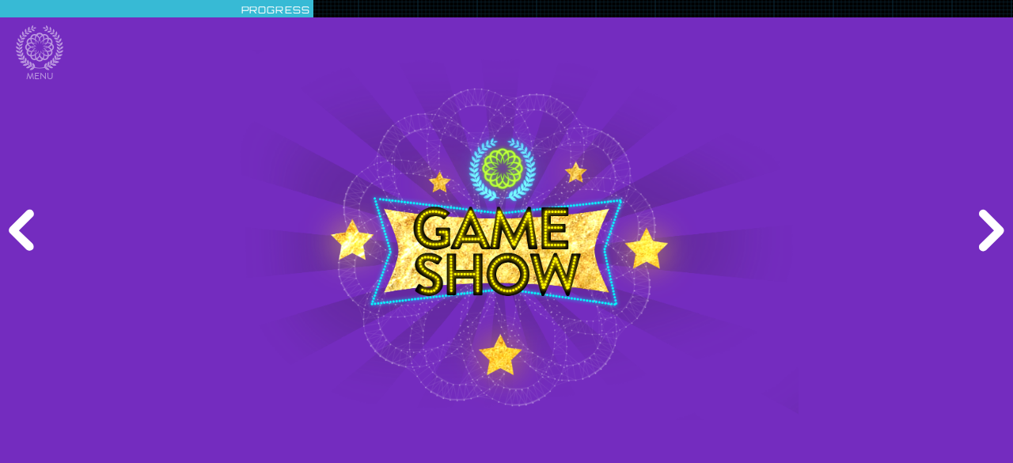
click at [986, 239] on div "Next" at bounding box center [988, 231] width 48 height 139
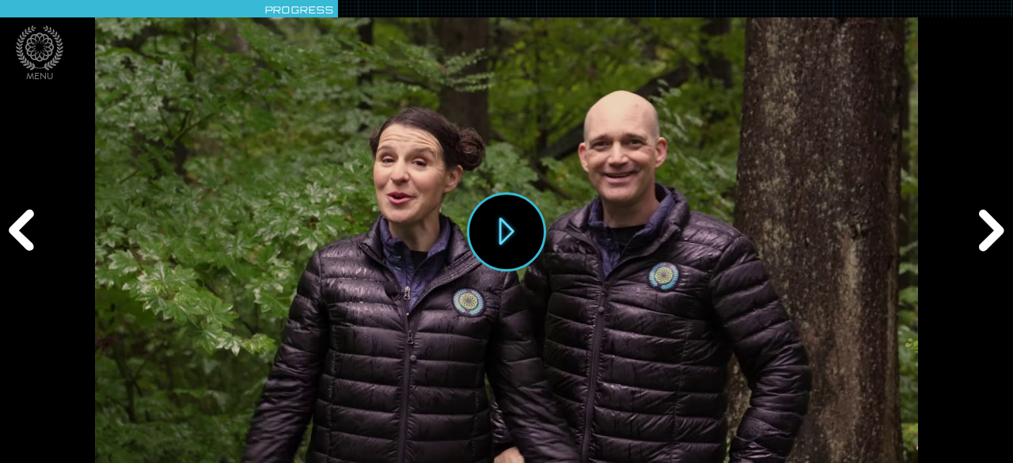
click at [986, 239] on div "Next" at bounding box center [988, 231] width 48 height 139
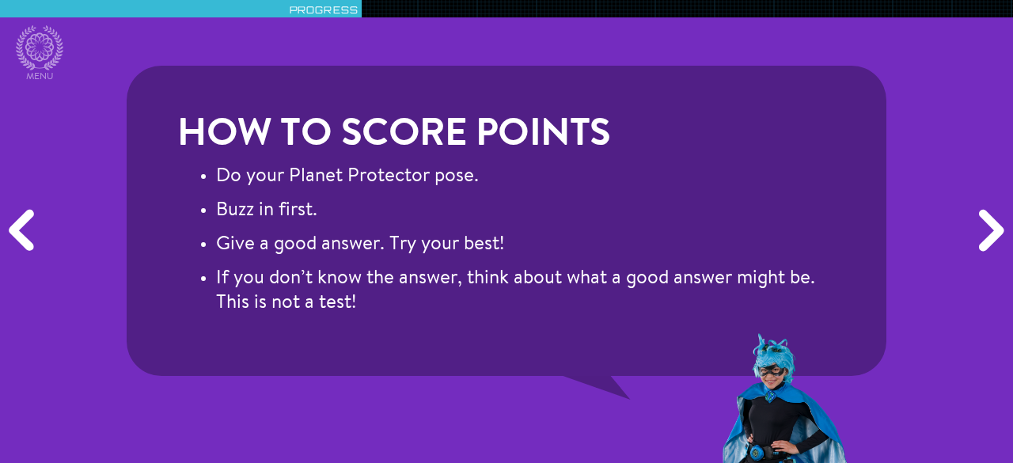
click at [986, 239] on div "Next" at bounding box center [988, 231] width 48 height 139
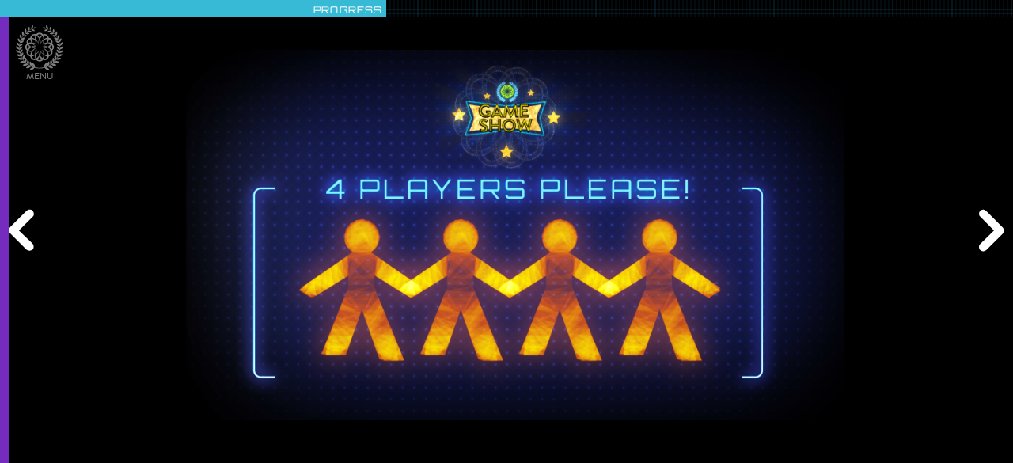
click at [986, 239] on div "Next" at bounding box center [988, 231] width 48 height 139
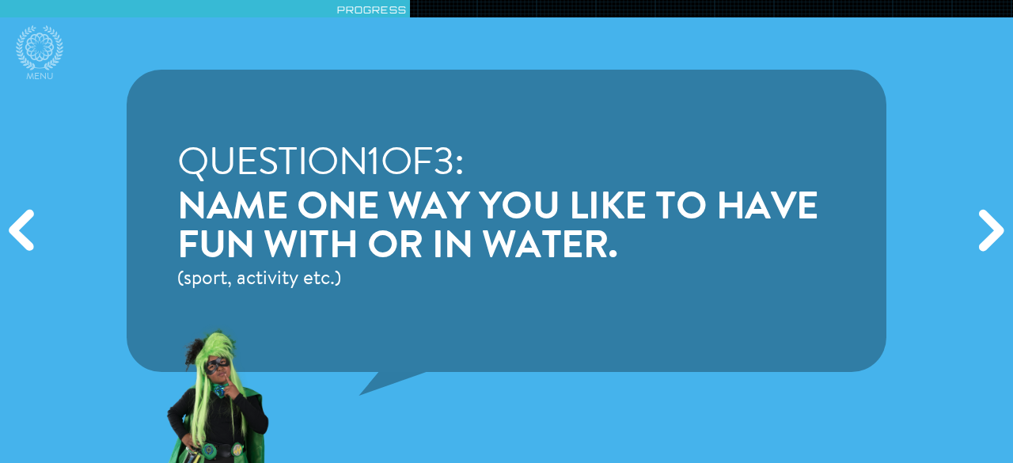
click at [992, 243] on div "Next" at bounding box center [988, 231] width 48 height 139
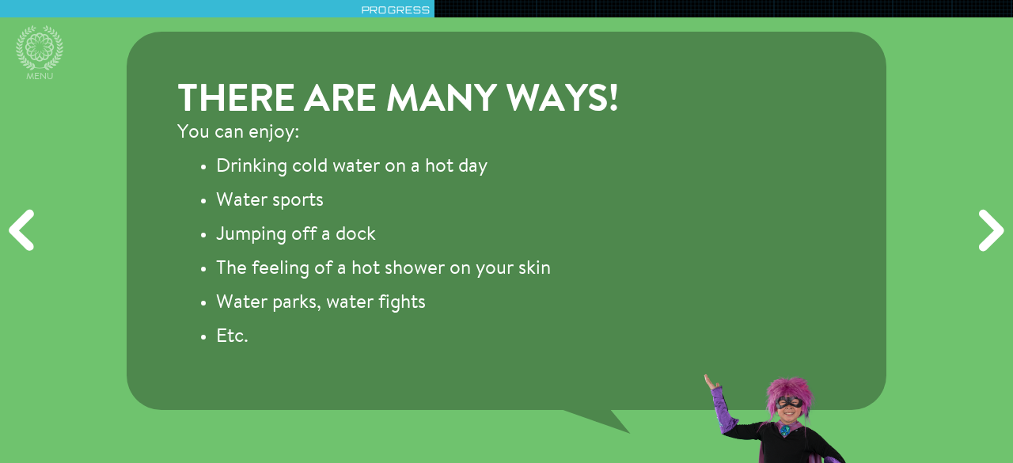
click at [991, 240] on div "Next" at bounding box center [988, 231] width 48 height 139
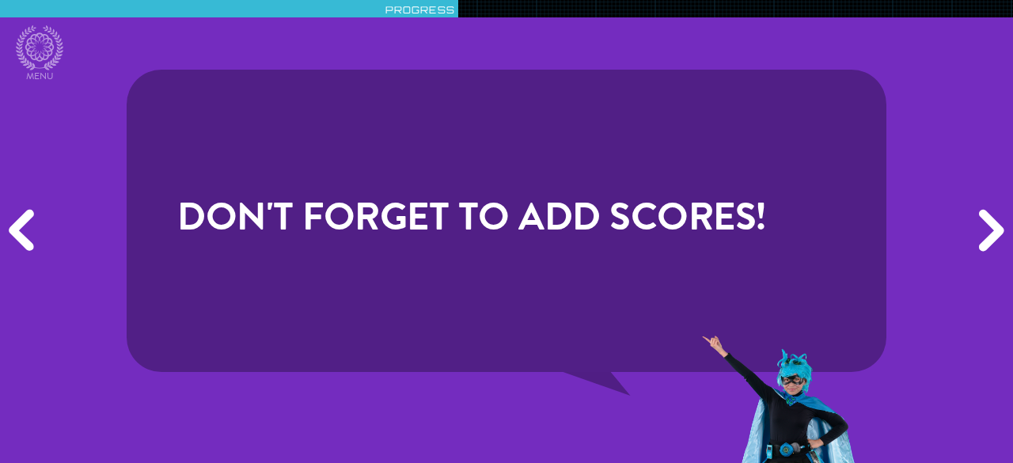
click at [978, 241] on div "Next" at bounding box center [988, 231] width 48 height 139
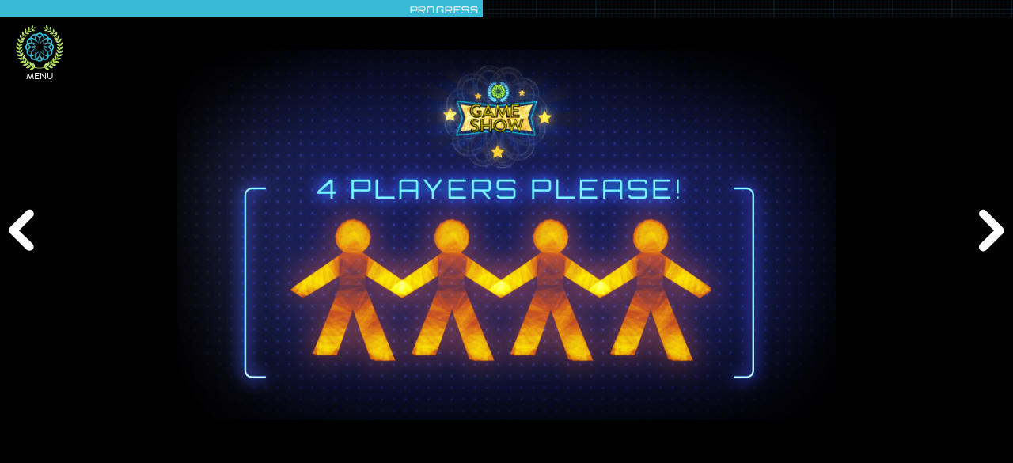
click at [34, 54] on icon at bounding box center [39, 47] width 47 height 45
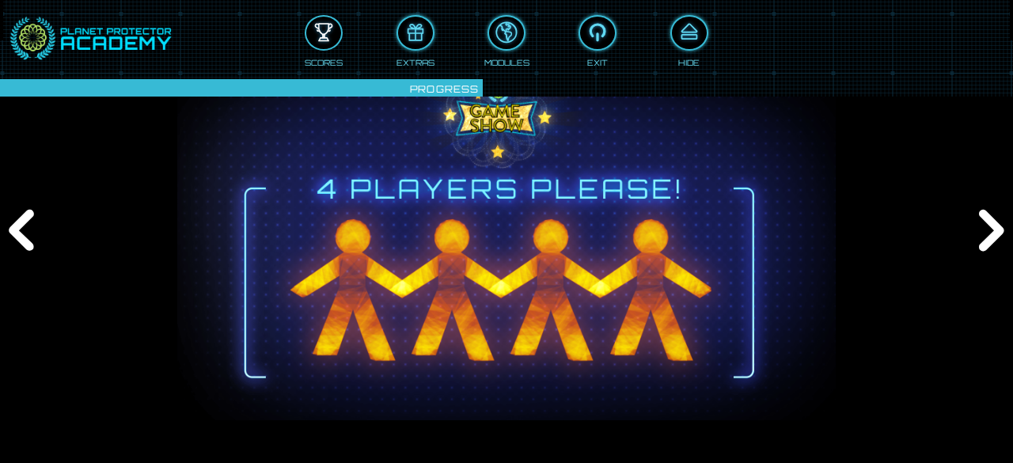
click at [324, 38] on div at bounding box center [323, 33] width 35 height 26
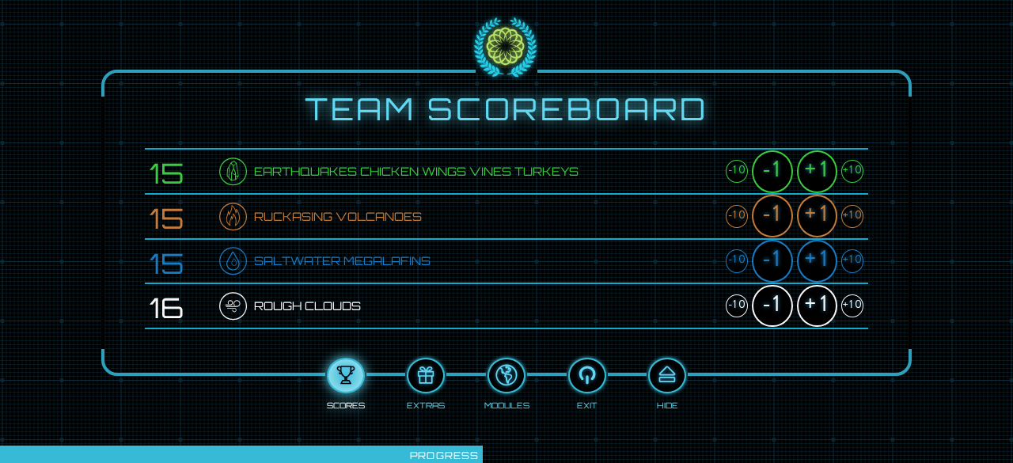
click at [813, 168] on div "+1" at bounding box center [817, 171] width 40 height 43
click at [813, 218] on div "+1" at bounding box center [817, 216] width 40 height 43
click at [812, 252] on div "+1" at bounding box center [817, 261] width 40 height 43
click at [817, 306] on div "+1" at bounding box center [817, 306] width 40 height 43
click at [670, 370] on div at bounding box center [667, 375] width 35 height 26
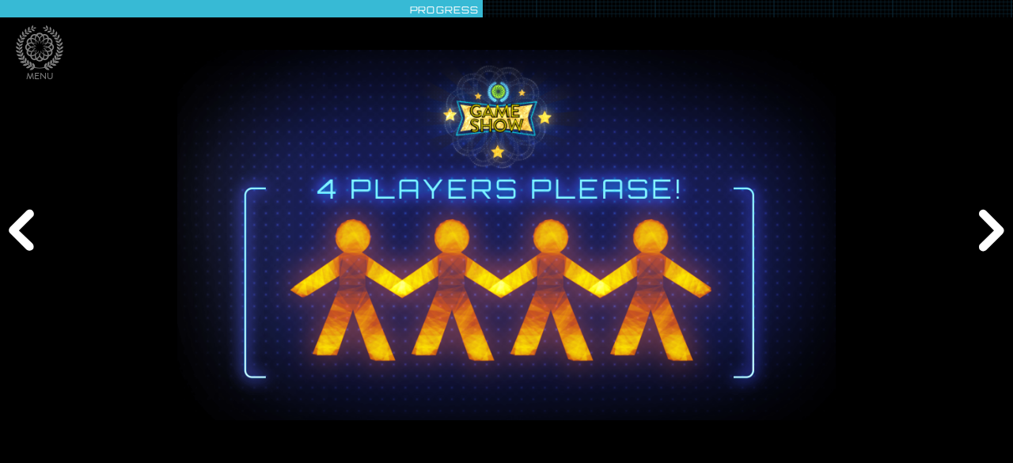
click at [979, 242] on div "Next" at bounding box center [988, 231] width 48 height 139
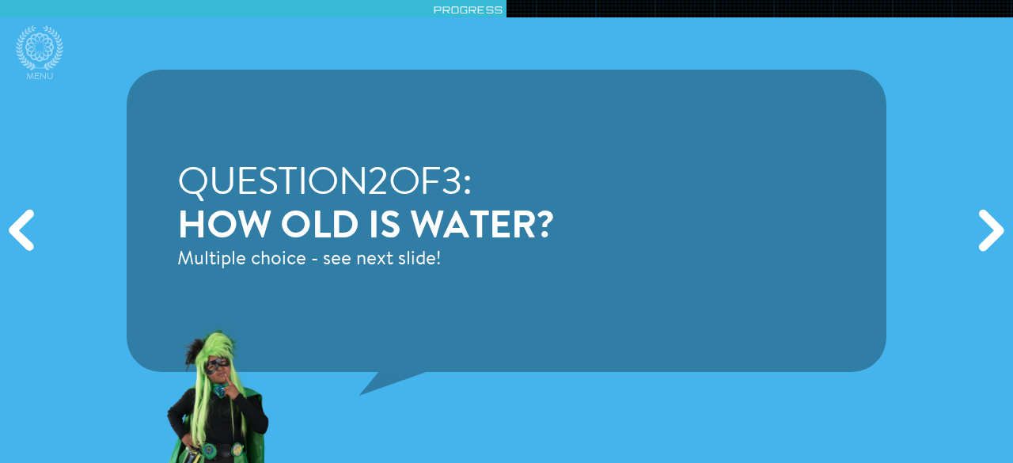
click at [14, 233] on div "Previous" at bounding box center [24, 231] width 48 height 139
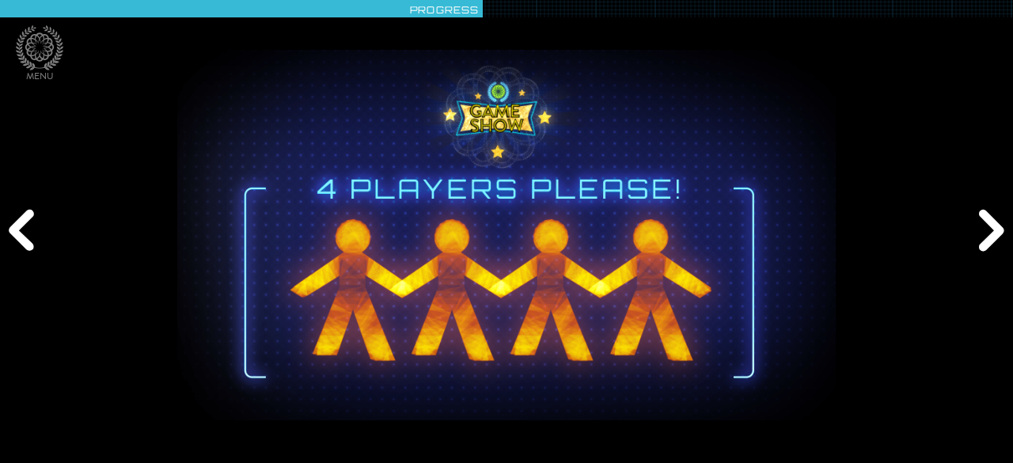
click at [986, 223] on div "Next" at bounding box center [988, 231] width 48 height 139
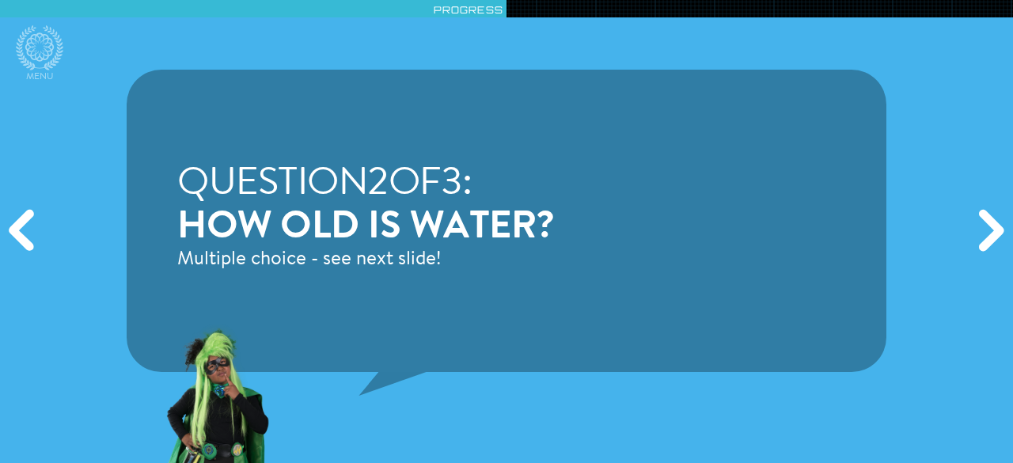
click at [986, 223] on div "Next" at bounding box center [988, 231] width 48 height 139
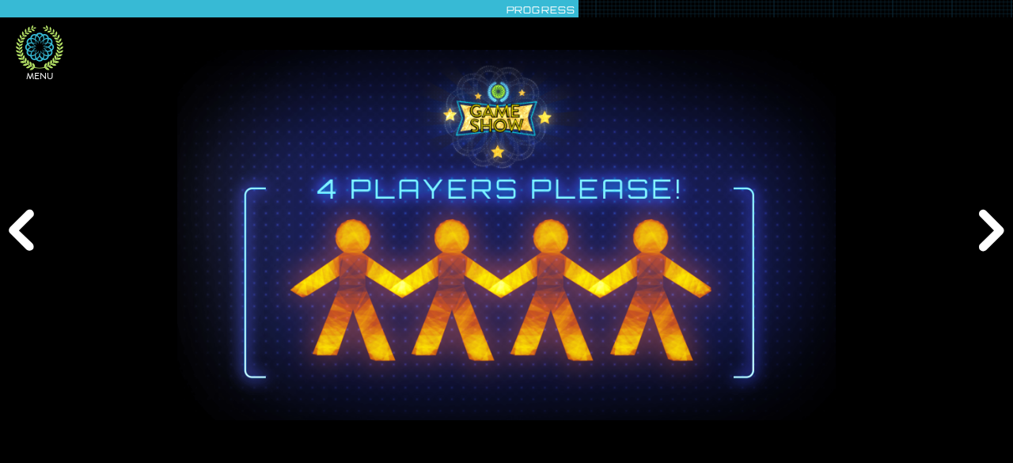
click at [32, 44] on icon at bounding box center [39, 47] width 47 height 45
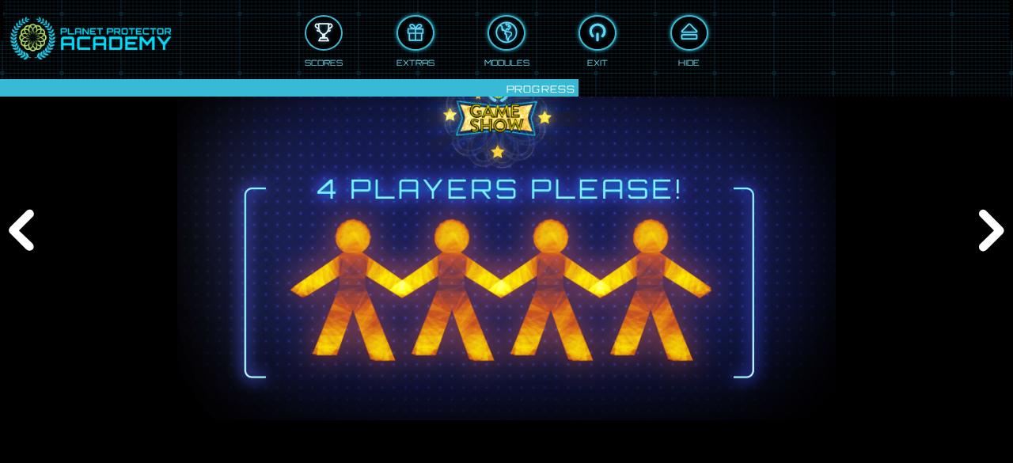
click at [333, 36] on div at bounding box center [323, 33] width 35 height 26
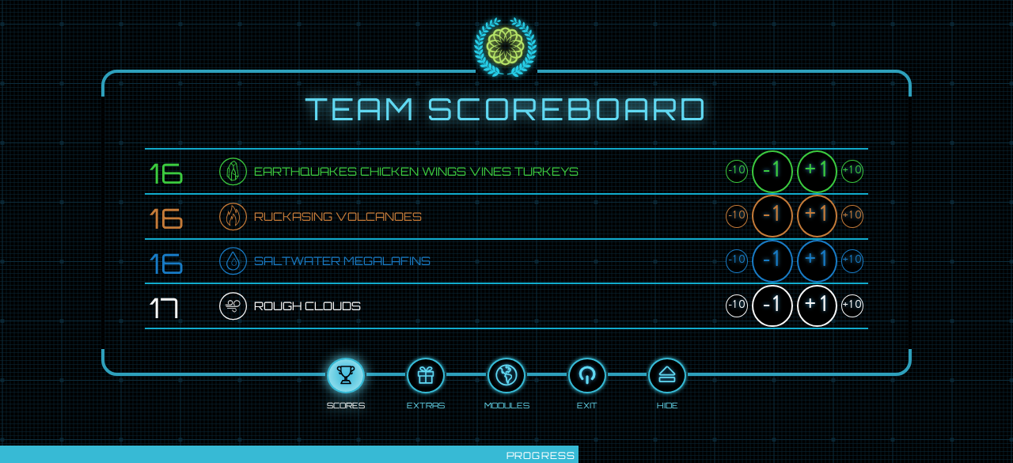
click at [809, 167] on div "+1" at bounding box center [817, 171] width 40 height 43
click at [820, 207] on div "+1" at bounding box center [817, 216] width 40 height 43
click at [813, 267] on div "+1" at bounding box center [817, 261] width 40 height 43
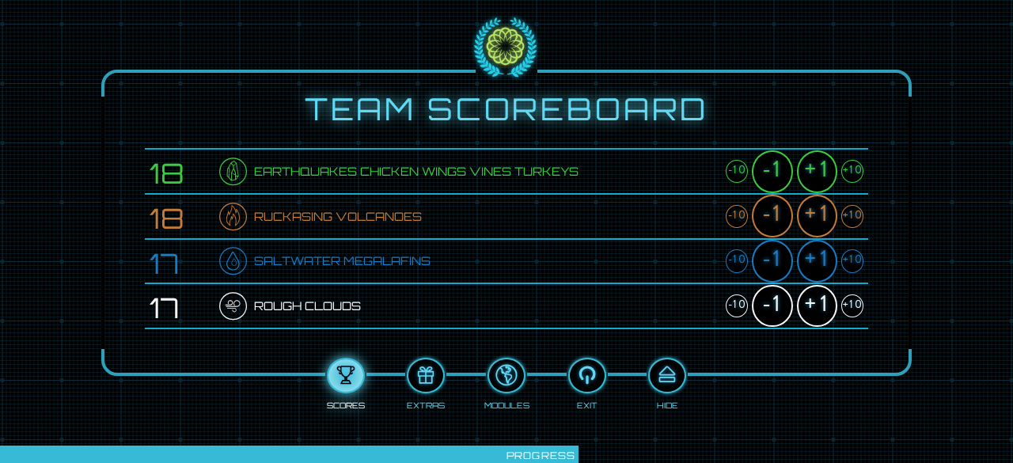
click at [813, 267] on div "+1" at bounding box center [817, 261] width 40 height 43
click at [815, 302] on div "+1" at bounding box center [817, 306] width 40 height 43
click at [668, 375] on div at bounding box center [667, 375] width 35 height 26
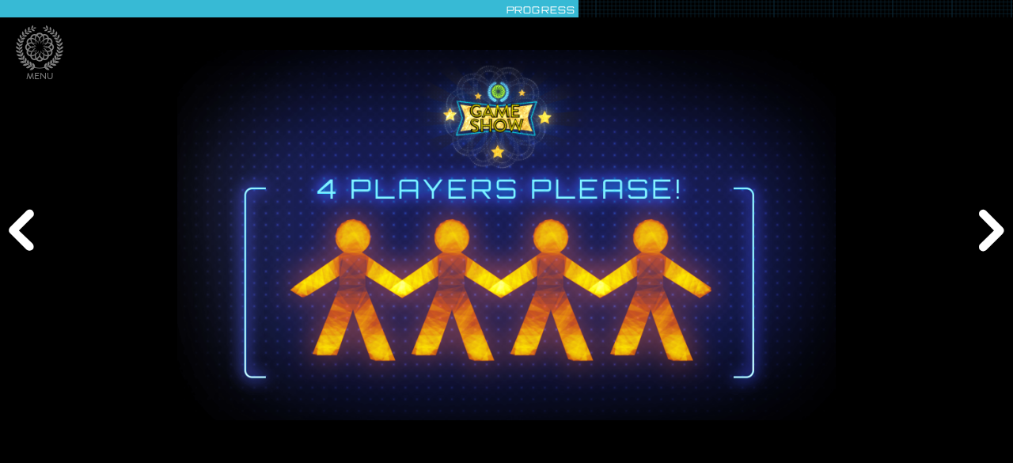
click at [979, 217] on div "Next" at bounding box center [988, 231] width 48 height 139
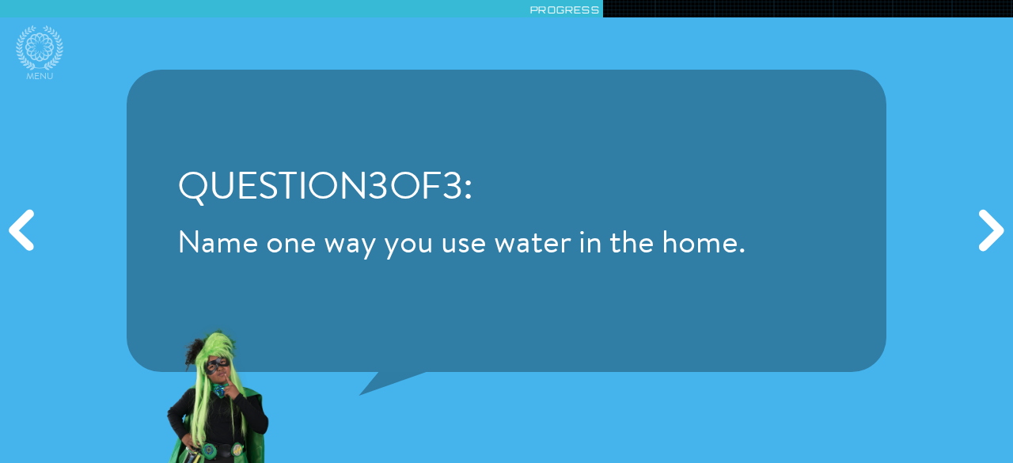
click at [983, 233] on div "Next" at bounding box center [988, 231] width 48 height 139
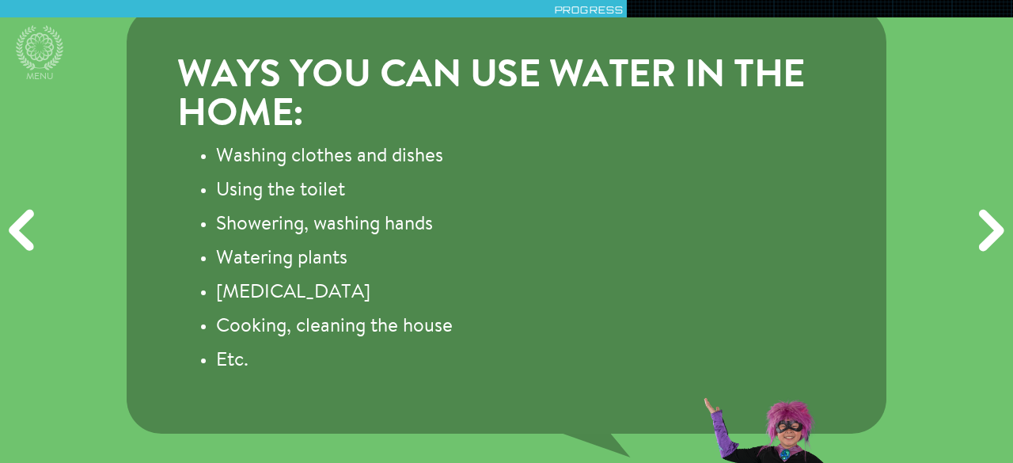
click at [983, 233] on div "Next" at bounding box center [988, 231] width 48 height 139
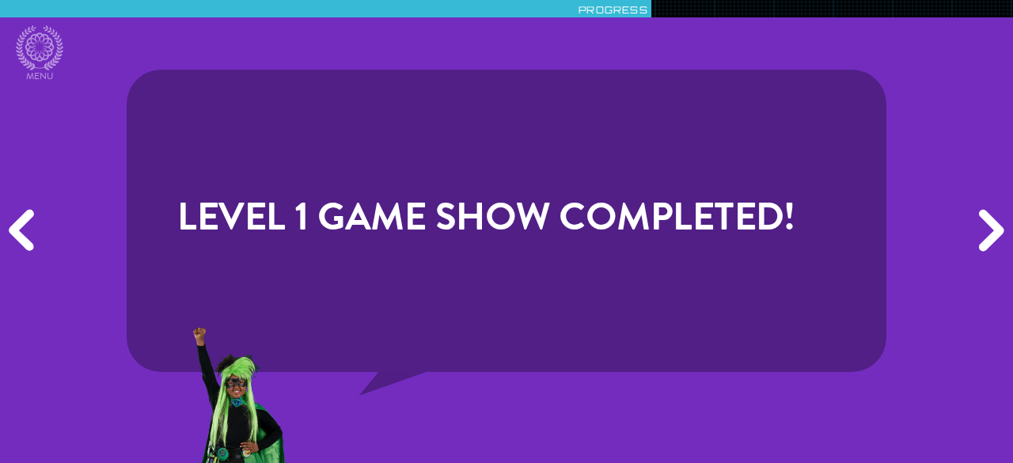
click at [983, 233] on div "Next" at bounding box center [988, 231] width 48 height 139
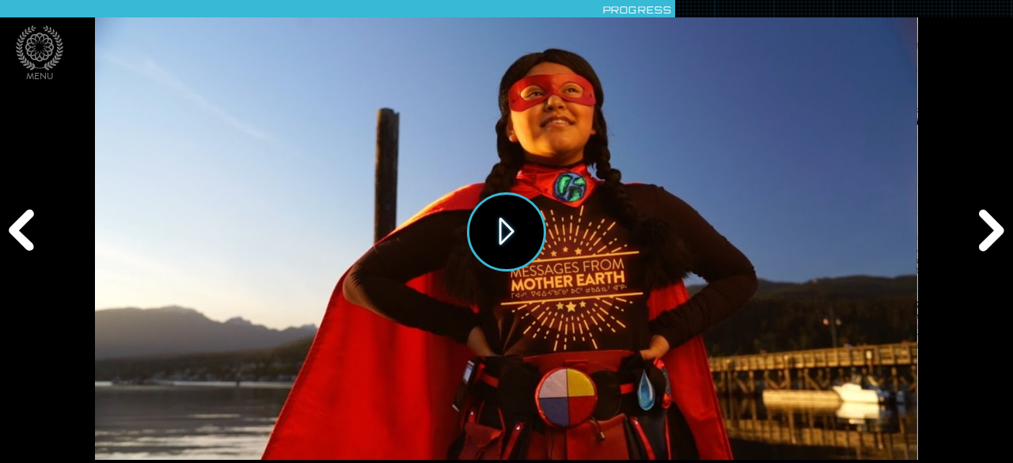
click at [496, 234] on button "Play" at bounding box center [506, 231] width 79 height 79
click at [992, 222] on div "Next" at bounding box center [988, 231] width 48 height 139
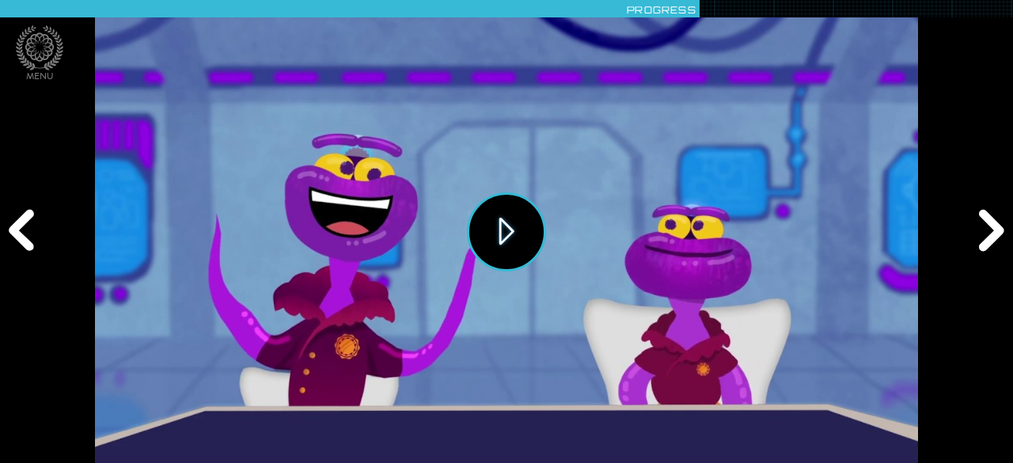
click at [500, 219] on button "Play" at bounding box center [506, 231] width 79 height 79
click at [975, 227] on div "Next" at bounding box center [988, 231] width 48 height 139
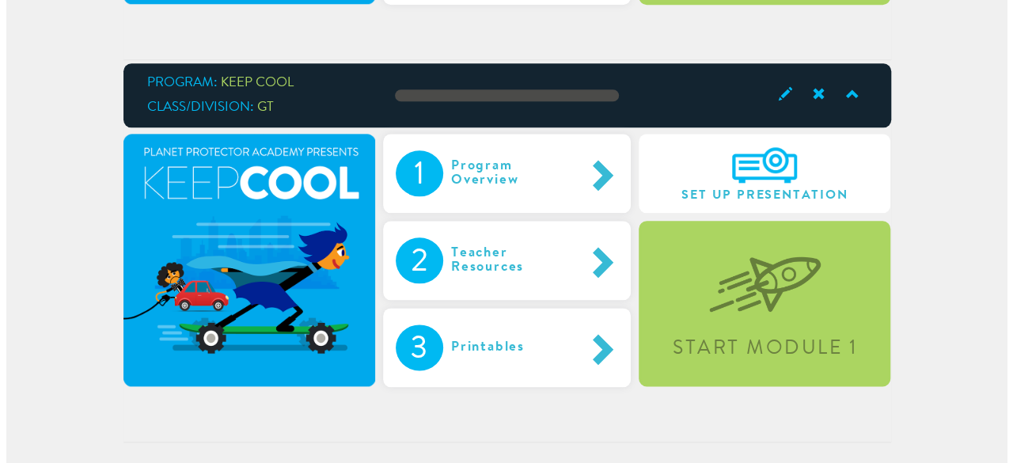
scroll to position [839, 0]
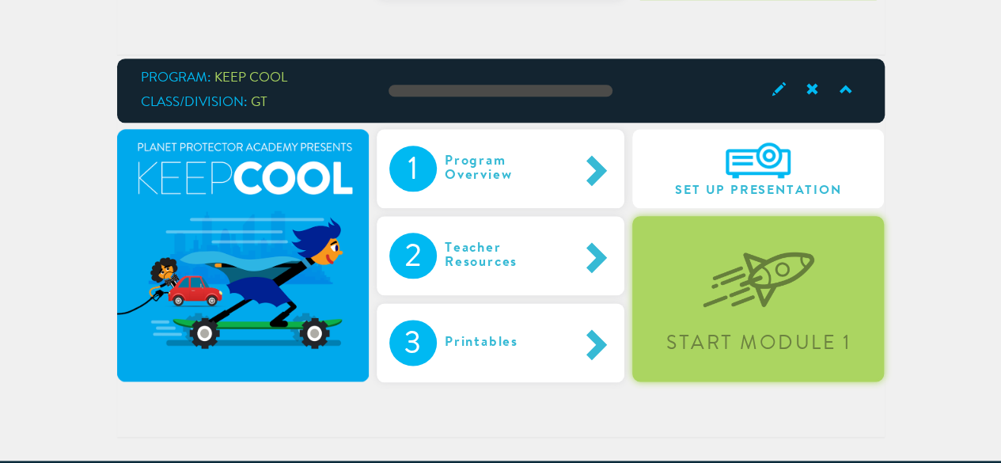
click at [750, 252] on img at bounding box center [759, 266] width 112 height 81
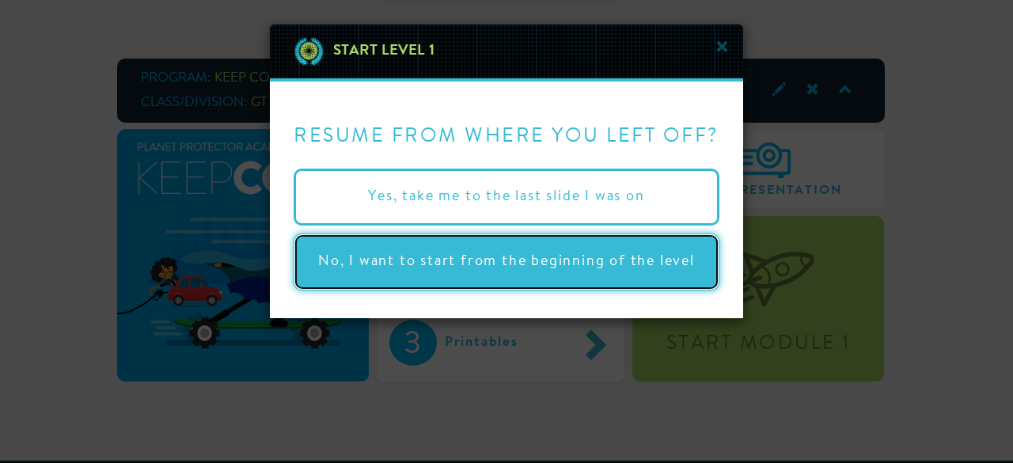
click at [573, 260] on button "No, I want to start from the beginning of the level" at bounding box center [507, 261] width 426 height 57
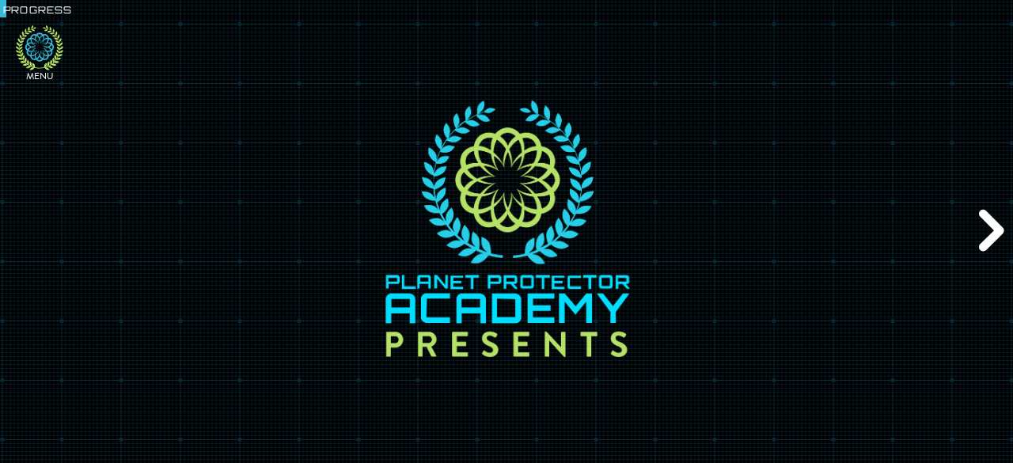
click at [35, 43] on icon at bounding box center [39, 47] width 47 height 45
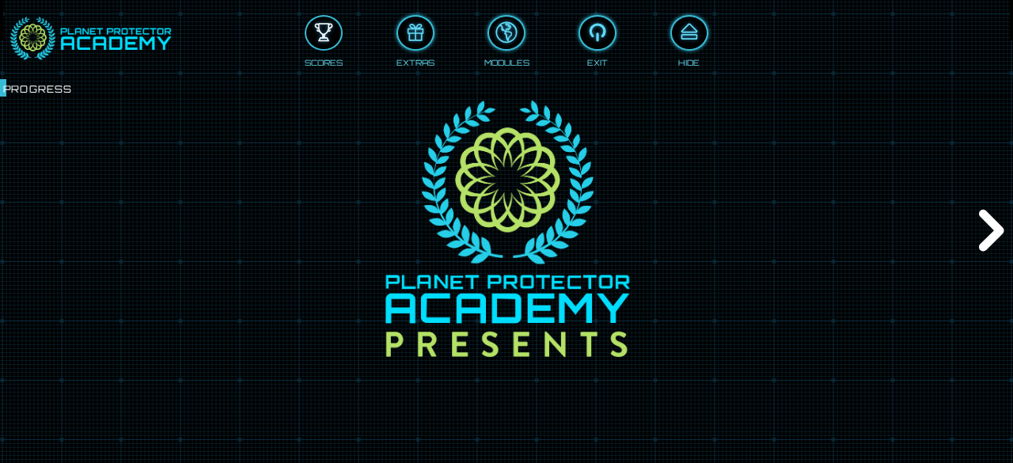
click at [323, 23] on div at bounding box center [323, 33] width 35 height 26
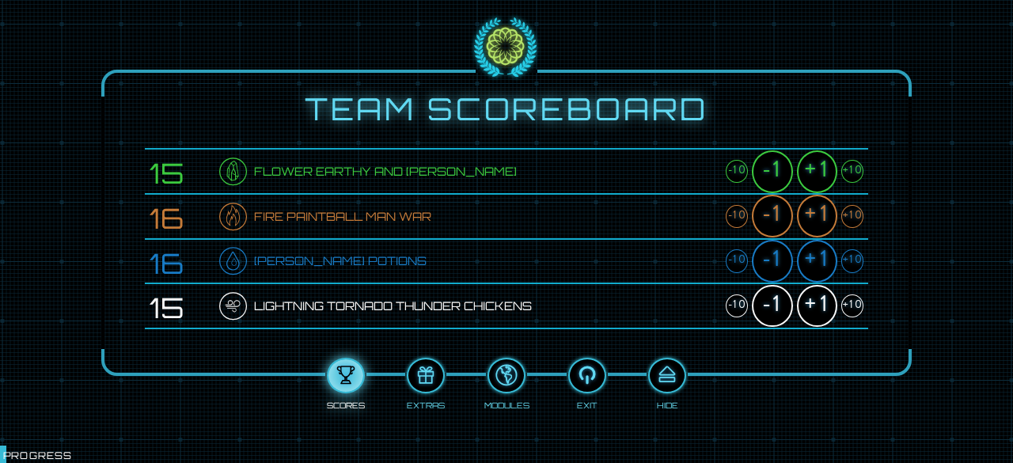
click at [810, 173] on div "+1" at bounding box center [817, 171] width 40 height 43
click at [817, 214] on div "+1" at bounding box center [817, 216] width 40 height 43
click at [814, 252] on div "+1" at bounding box center [817, 261] width 40 height 43
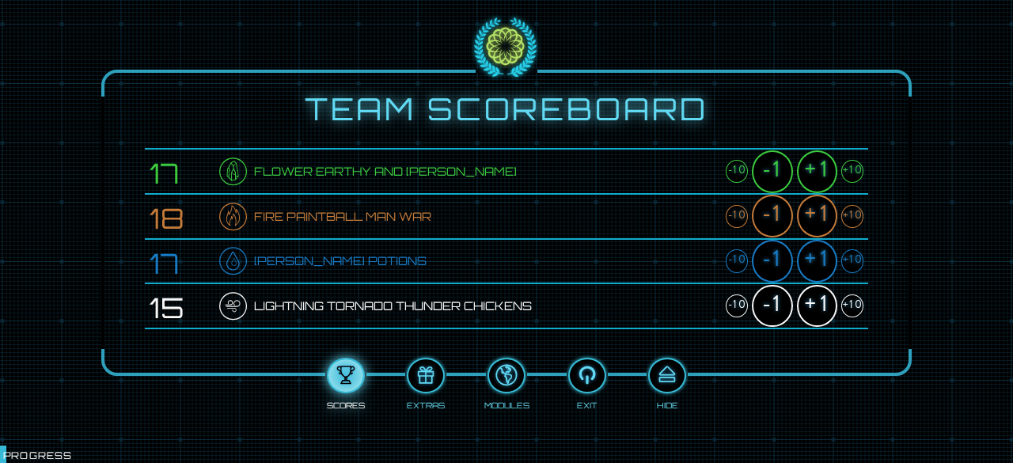
click at [814, 252] on div "+1" at bounding box center [817, 261] width 40 height 43
click at [817, 298] on div "+1" at bounding box center [817, 306] width 40 height 43
click at [670, 367] on div at bounding box center [667, 375] width 35 height 26
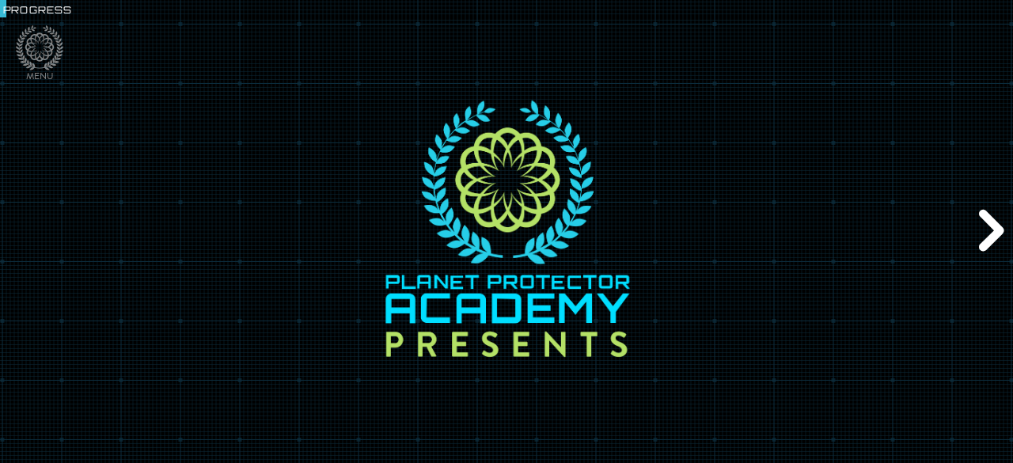
click at [991, 223] on div "Next" at bounding box center [988, 231] width 48 height 139
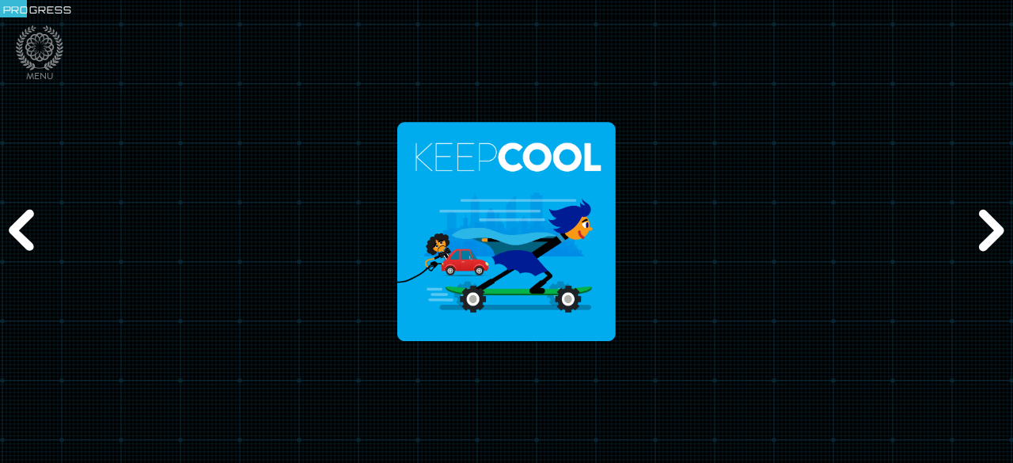
click at [991, 224] on div "Next" at bounding box center [988, 231] width 48 height 139
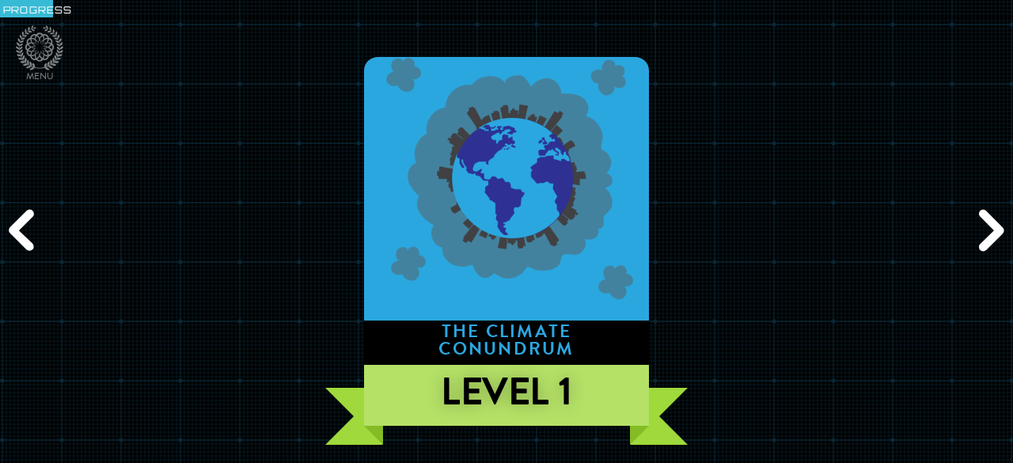
click at [991, 224] on div "Next" at bounding box center [988, 231] width 48 height 139
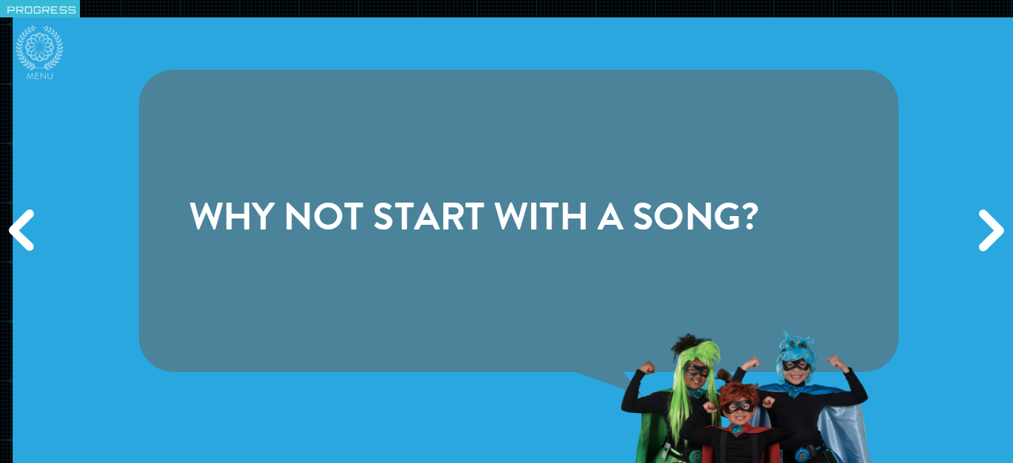
click at [991, 224] on div "Next" at bounding box center [988, 231] width 48 height 139
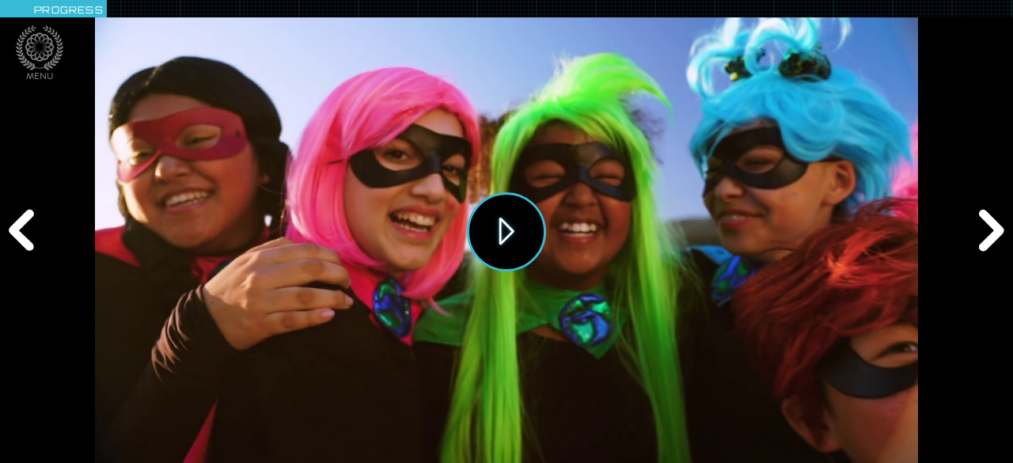
click at [508, 231] on button "Play" at bounding box center [506, 231] width 79 height 79
click at [47, 44] on icon at bounding box center [39, 47] width 47 height 45
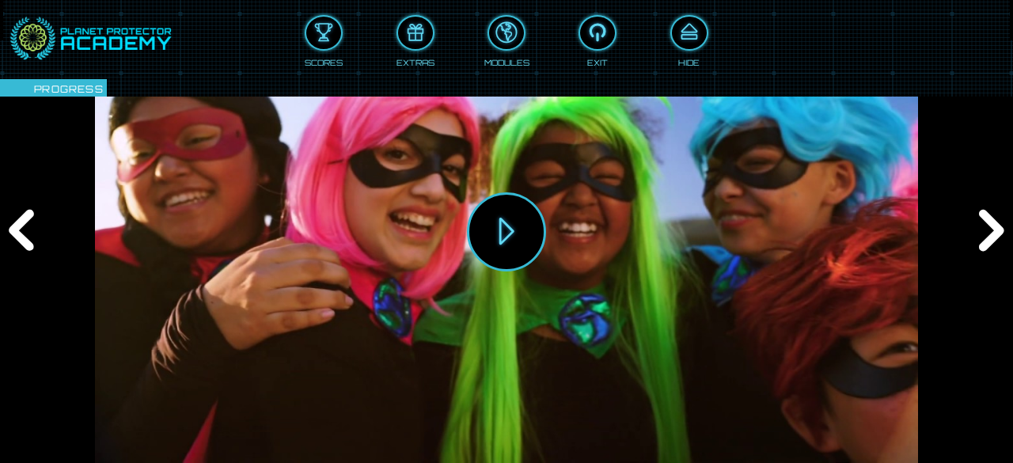
click at [346, 33] on div "Scores Extras Modules Exit Hide" at bounding box center [507, 35] width 906 height 65
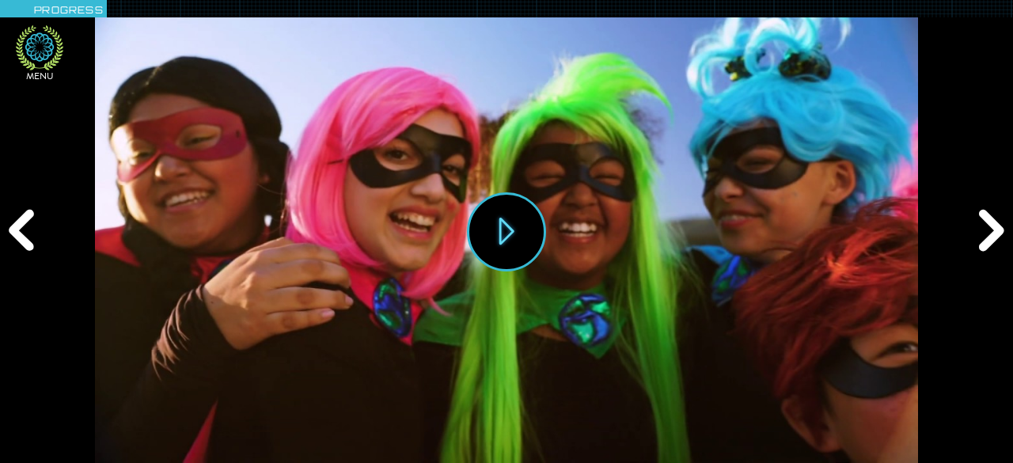
click at [38, 59] on icon at bounding box center [39, 46] width 28 height 28
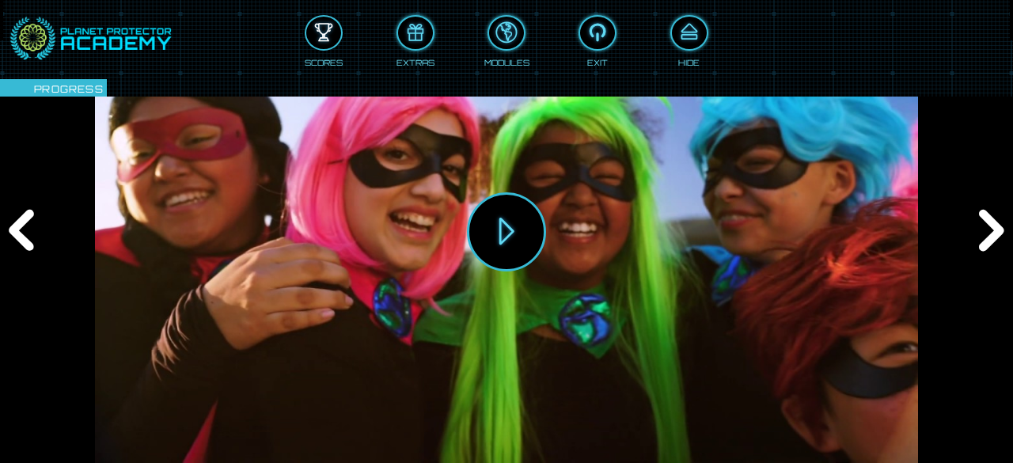
click at [329, 44] on div at bounding box center [323, 33] width 35 height 26
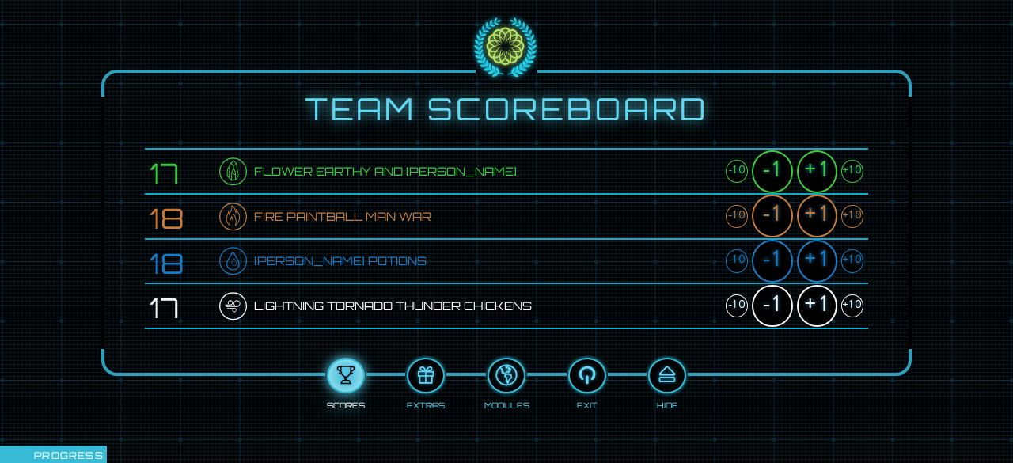
click at [812, 171] on div "+1" at bounding box center [817, 171] width 40 height 43
click at [819, 210] on div "+1" at bounding box center [817, 216] width 40 height 43
click at [811, 265] on div "+1" at bounding box center [817, 261] width 40 height 43
click at [816, 305] on div "+1" at bounding box center [817, 306] width 40 height 43
click at [668, 373] on div at bounding box center [667, 375] width 35 height 26
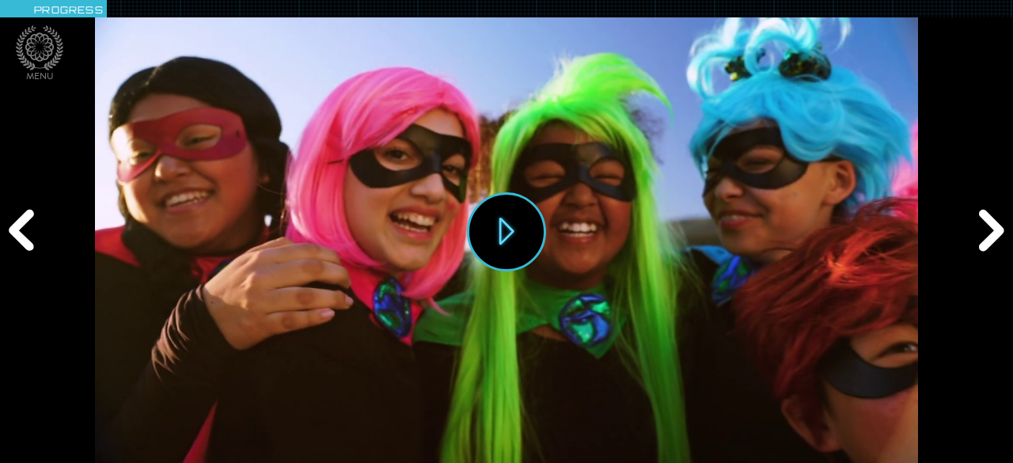
click at [974, 233] on div "Next" at bounding box center [988, 231] width 48 height 139
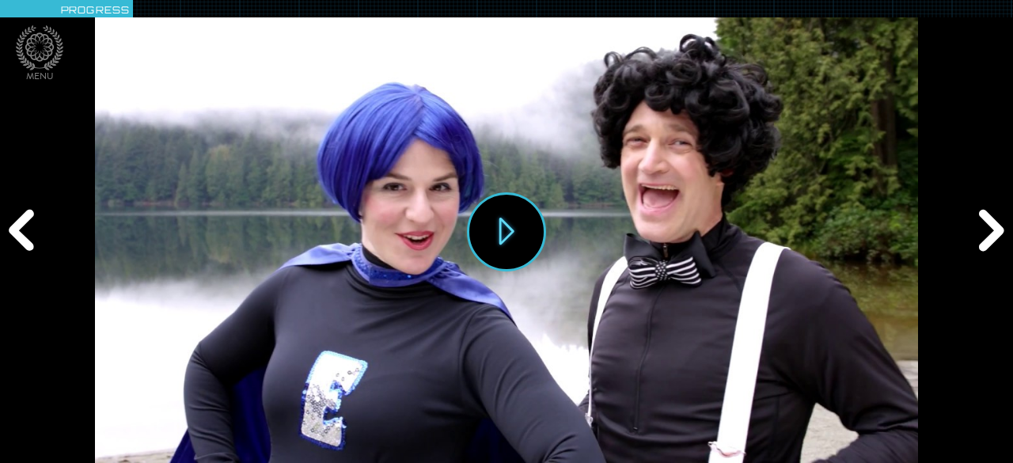
click at [974, 233] on div "Next" at bounding box center [988, 231] width 48 height 139
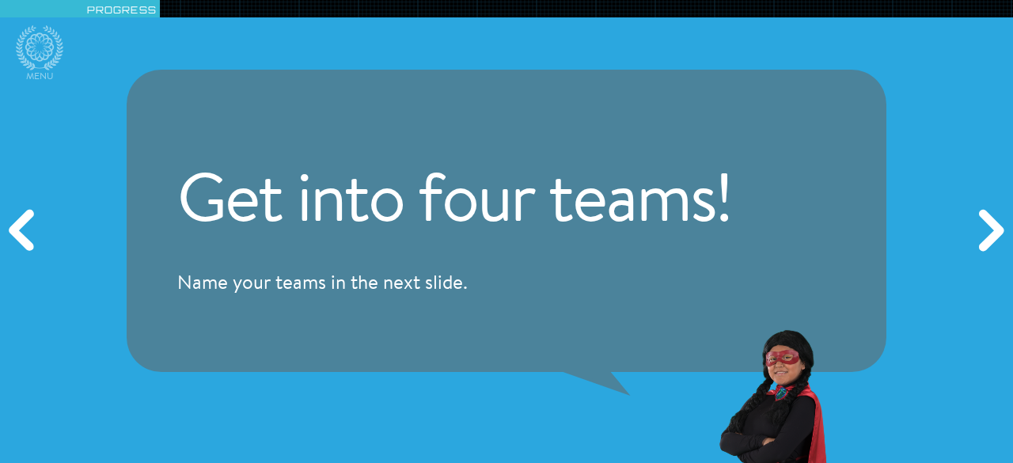
click at [974, 233] on div "Next" at bounding box center [988, 231] width 48 height 139
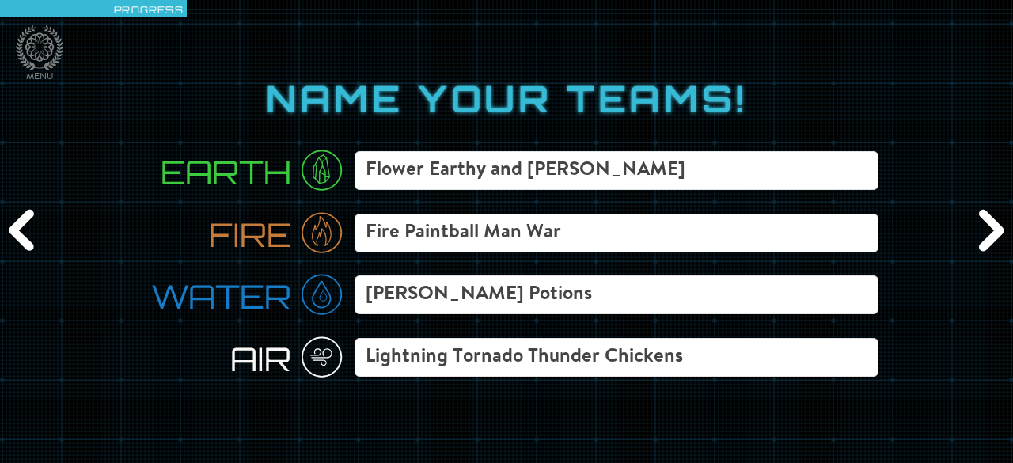
click at [974, 233] on div "Next" at bounding box center [988, 231] width 48 height 139
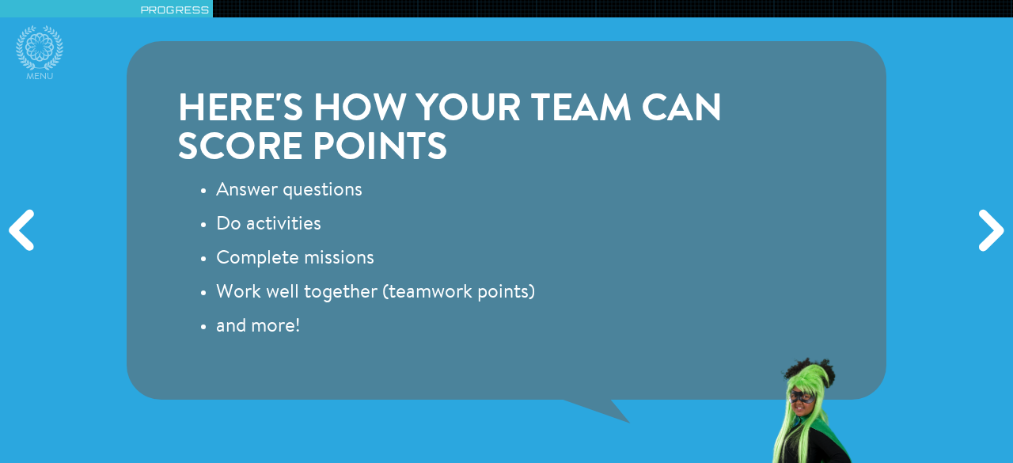
click at [974, 233] on div "Next" at bounding box center [988, 231] width 48 height 139
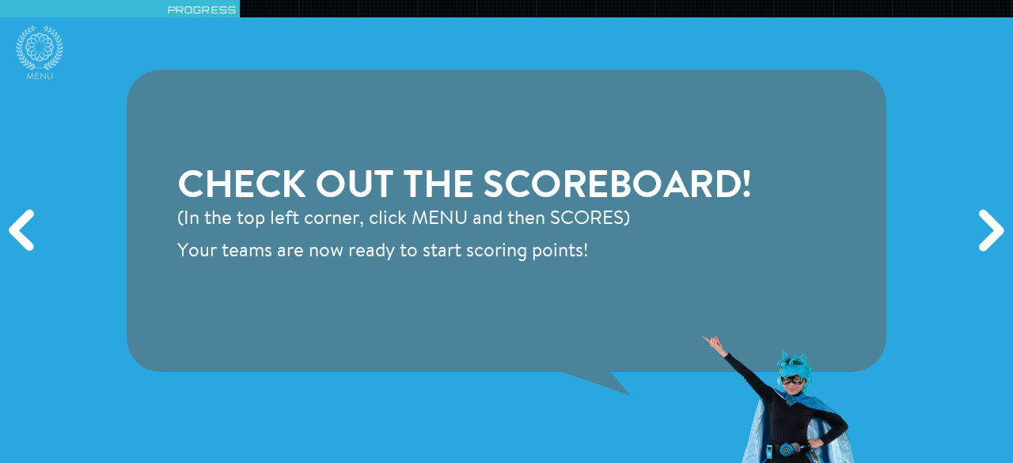
click at [974, 233] on div "Next" at bounding box center [988, 231] width 48 height 139
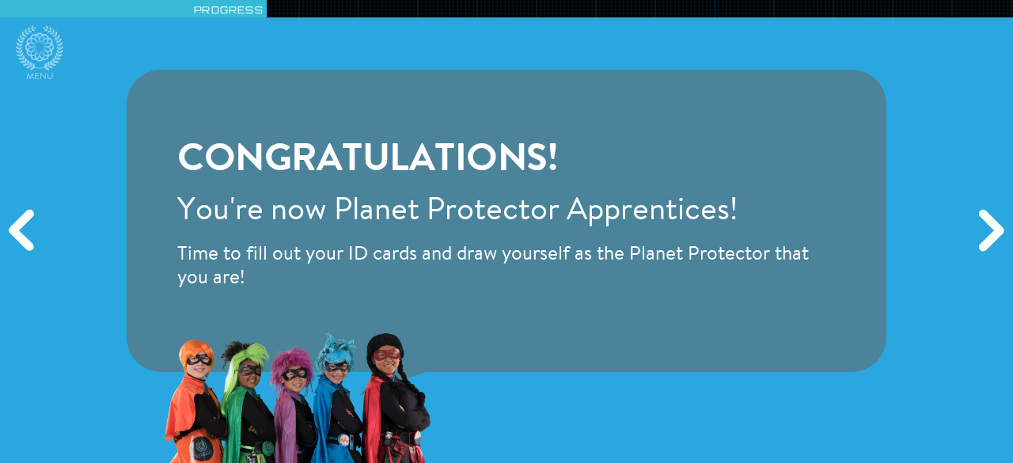
click at [974, 233] on div "Next" at bounding box center [988, 231] width 48 height 139
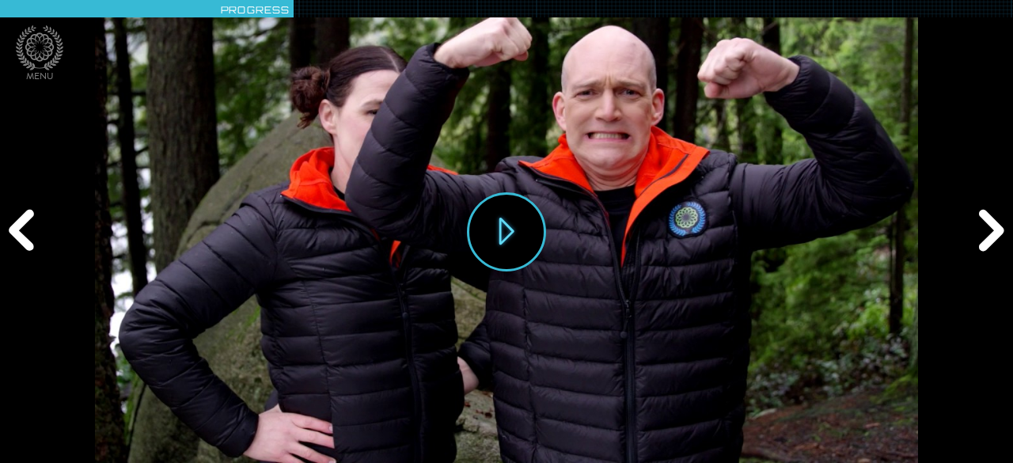
click at [974, 233] on div "Next" at bounding box center [988, 231] width 48 height 139
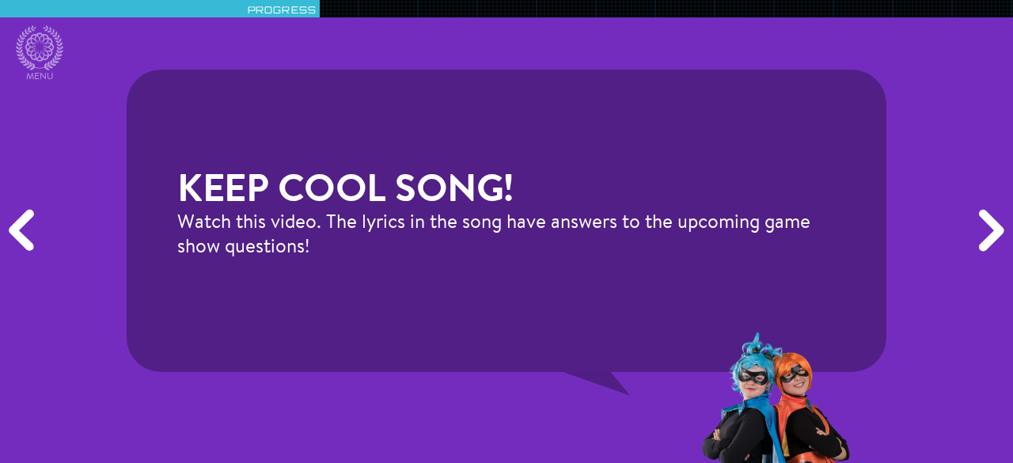
click at [974, 234] on div "Next" at bounding box center [988, 231] width 48 height 139
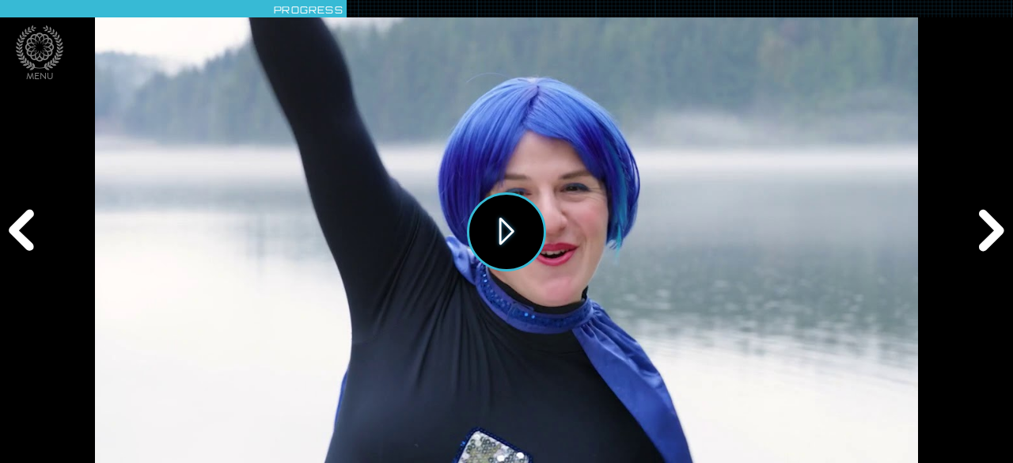
click at [479, 228] on button "Play" at bounding box center [506, 231] width 79 height 79
click at [33, 54] on icon at bounding box center [39, 47] width 47 height 45
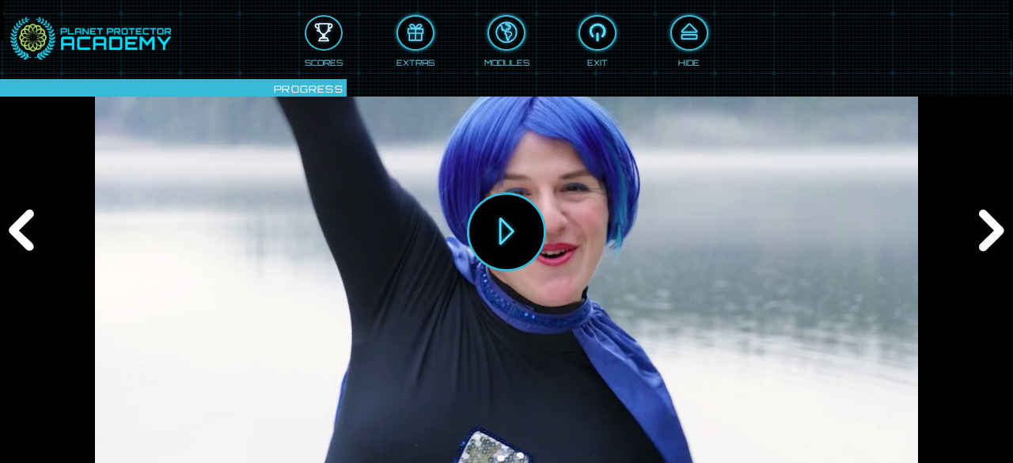
click at [320, 32] on div at bounding box center [323, 33] width 35 height 26
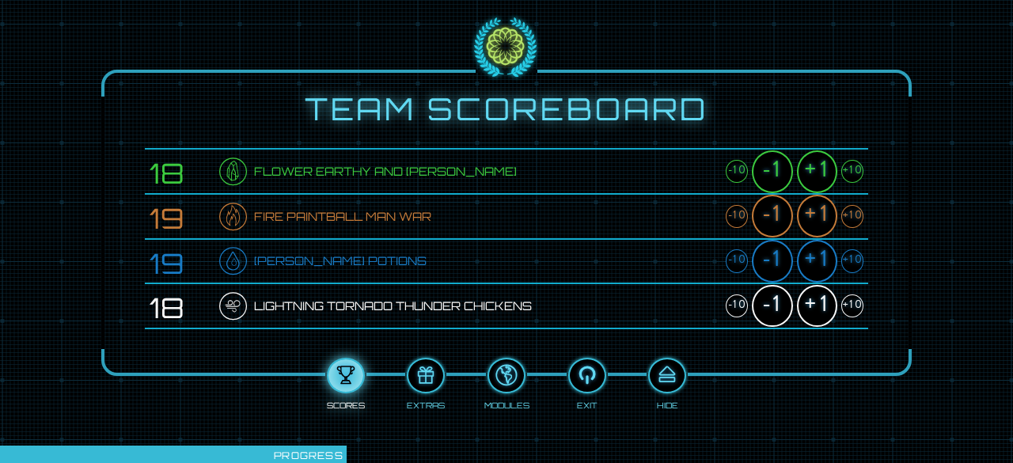
click at [816, 167] on div "+1" at bounding box center [817, 171] width 40 height 43
click at [819, 211] on div "+1" at bounding box center [817, 216] width 40 height 43
click at [823, 256] on div "+1" at bounding box center [817, 261] width 40 height 43
click at [820, 308] on div "+1" at bounding box center [817, 306] width 40 height 43
click at [673, 372] on div at bounding box center [667, 375] width 35 height 26
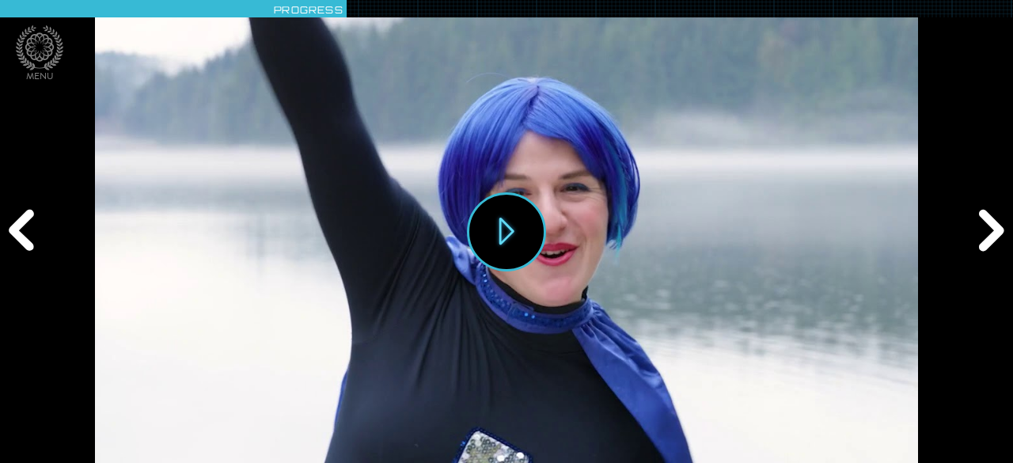
click at [997, 234] on div "Next" at bounding box center [988, 231] width 48 height 139
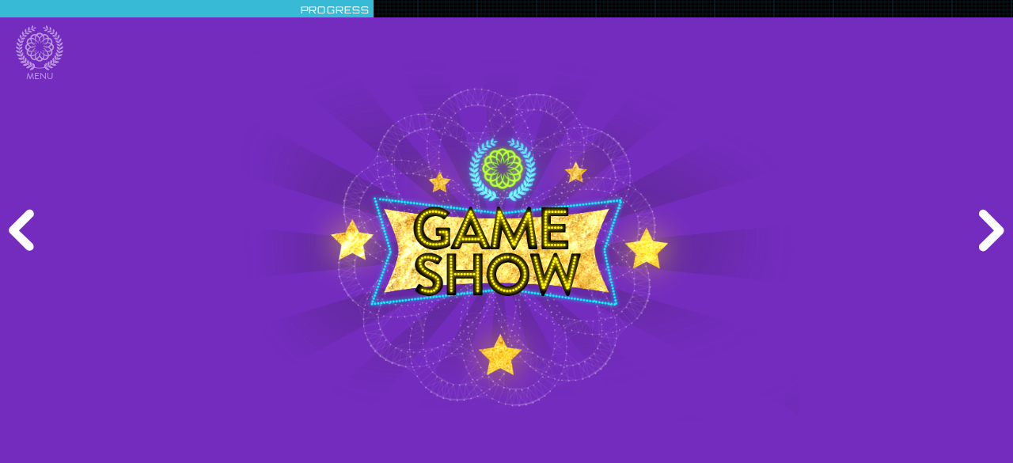
click at [995, 234] on div "Next" at bounding box center [988, 231] width 48 height 139
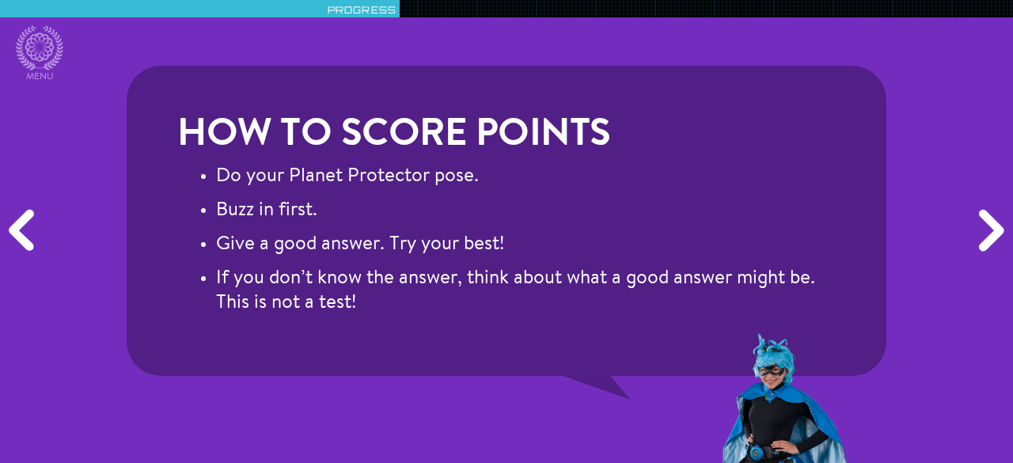
click at [995, 234] on div "Next" at bounding box center [988, 231] width 48 height 139
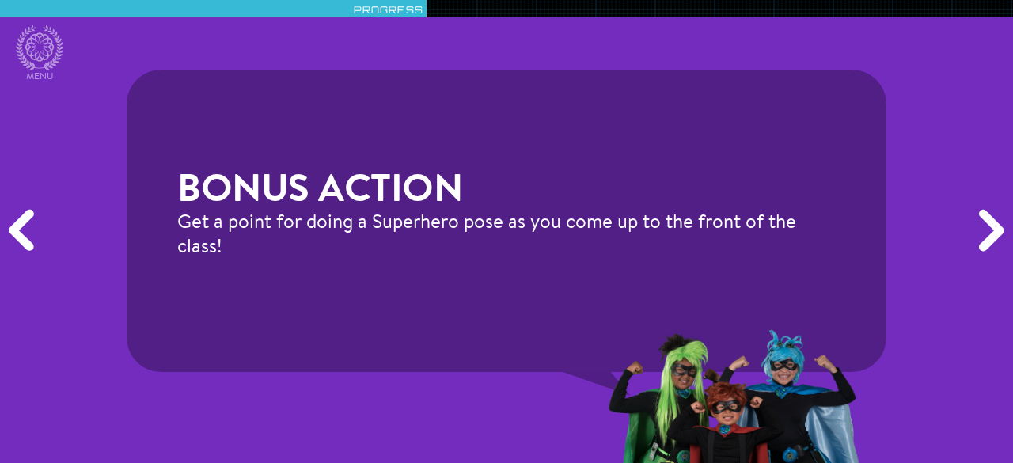
click at [995, 235] on div "Next" at bounding box center [988, 231] width 48 height 139
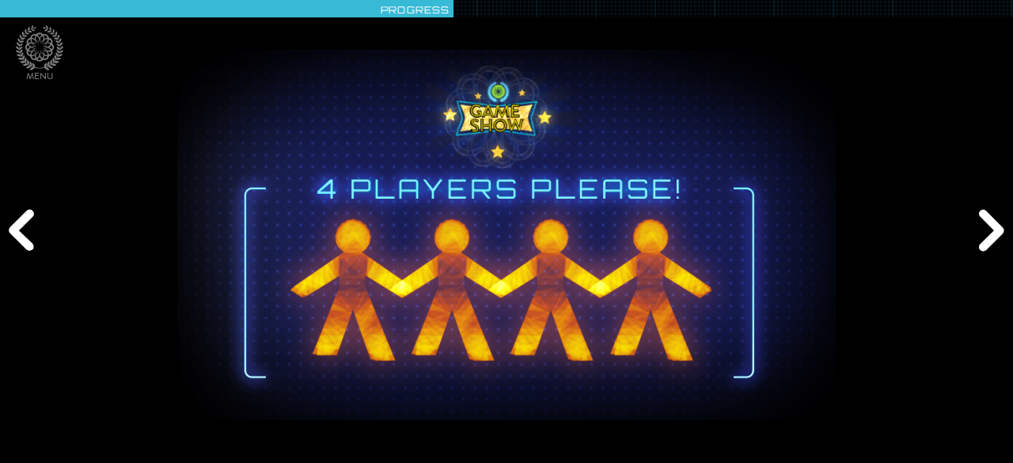
click at [995, 235] on div "Next" at bounding box center [988, 231] width 48 height 139
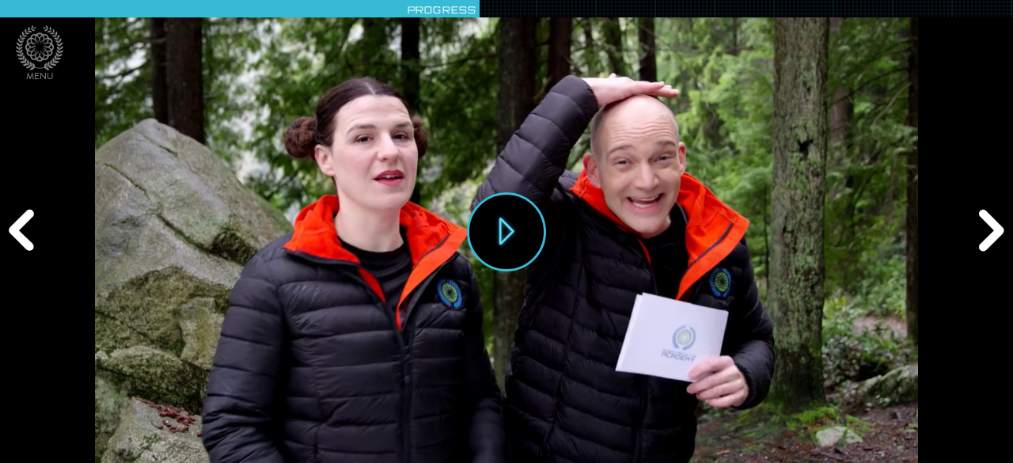
click at [995, 235] on div "Next" at bounding box center [988, 231] width 48 height 139
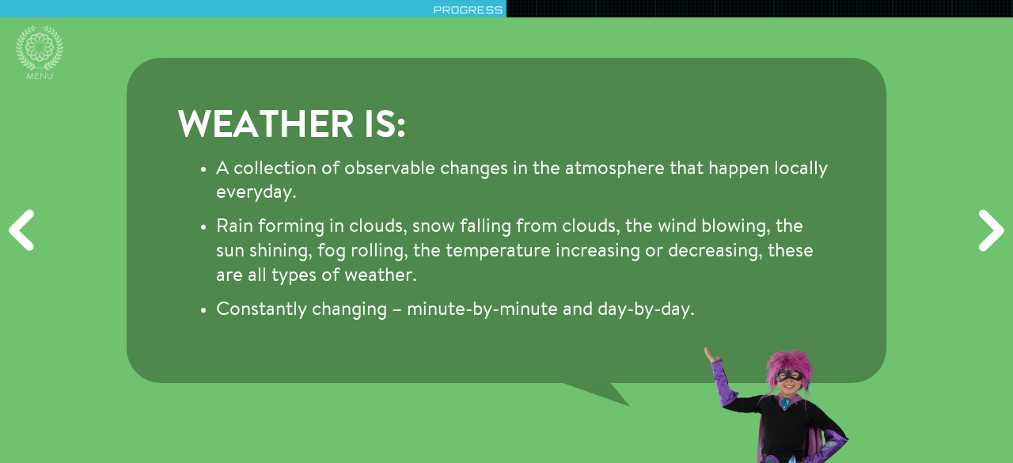
click at [995, 235] on div "Next" at bounding box center [988, 231] width 48 height 139
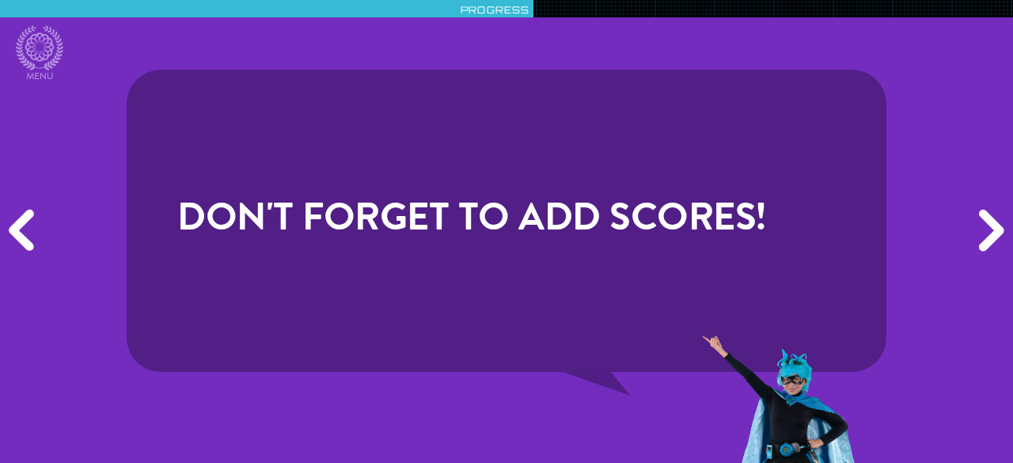
click at [995, 235] on div "Next" at bounding box center [988, 231] width 48 height 139
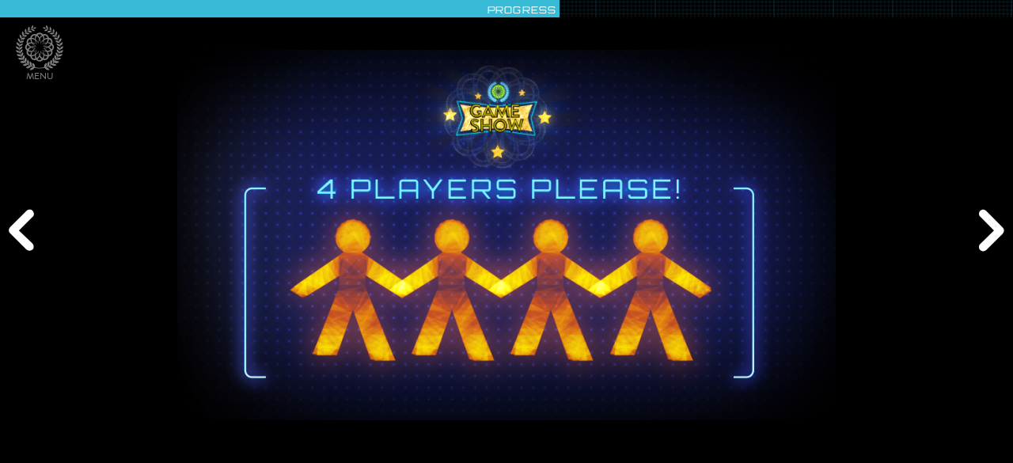
click at [995, 235] on div "Next" at bounding box center [988, 231] width 48 height 139
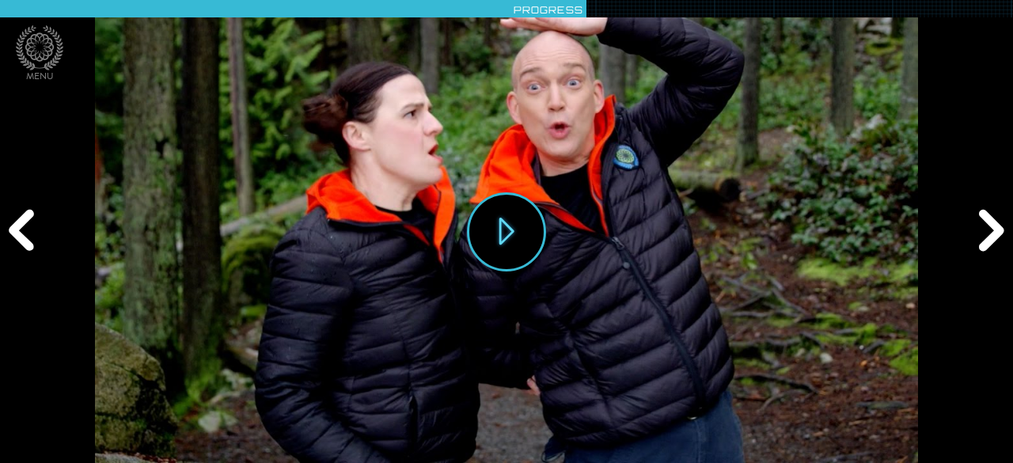
click at [995, 237] on div "Next" at bounding box center [988, 231] width 48 height 139
click at [505, 239] on button "Play" at bounding box center [506, 231] width 79 height 79
click at [49, 36] on icon at bounding box center [39, 47] width 47 height 45
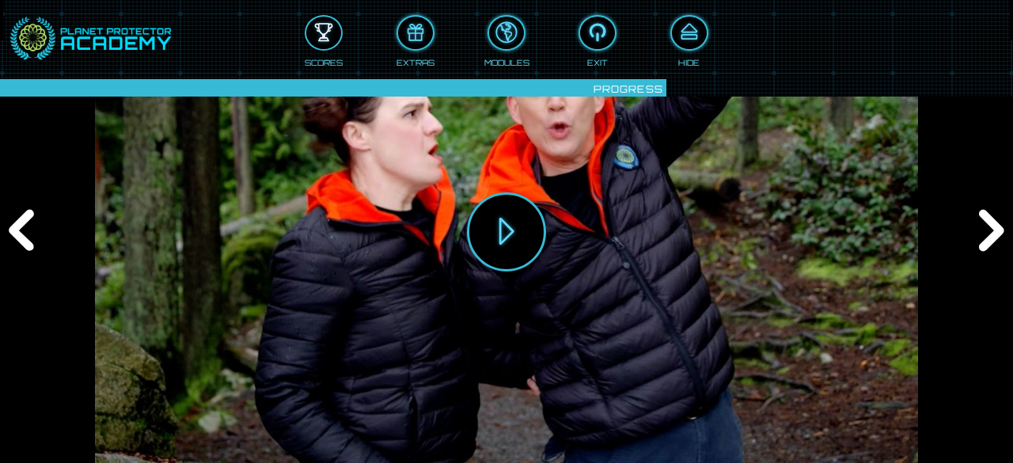
click at [334, 29] on div at bounding box center [323, 33] width 35 height 26
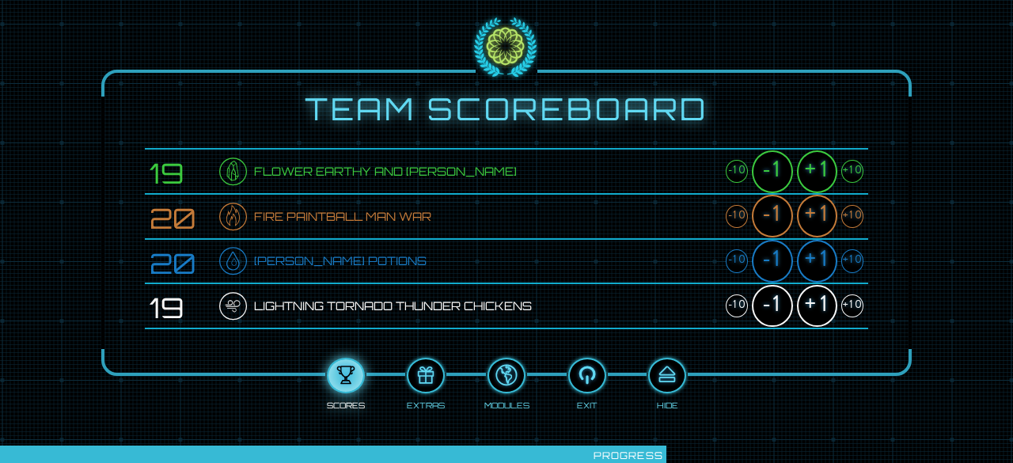
click at [811, 164] on div "+1" at bounding box center [817, 171] width 40 height 43
click at [818, 207] on div "+1" at bounding box center [817, 216] width 40 height 43
click at [821, 249] on div "+1" at bounding box center [817, 261] width 40 height 43
click at [809, 301] on div "+1" at bounding box center [817, 306] width 40 height 43
click at [668, 376] on div at bounding box center [667, 375] width 35 height 26
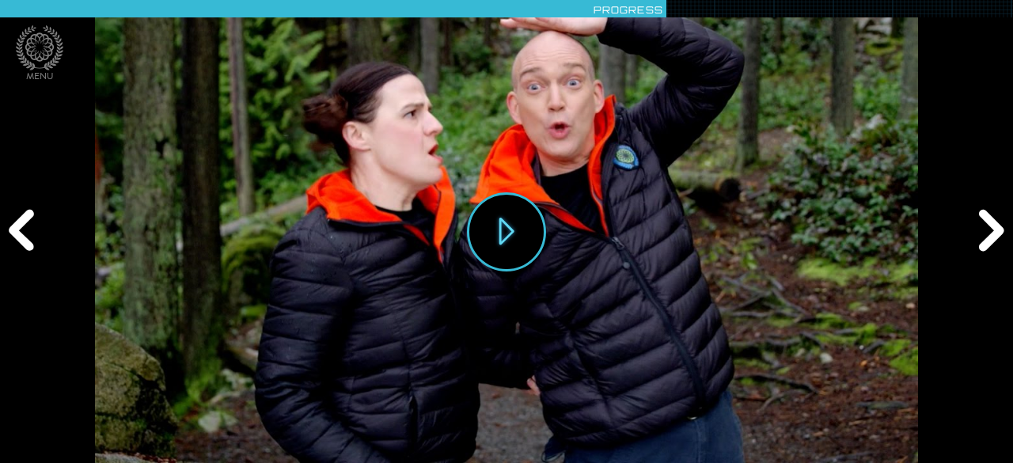
click at [983, 229] on div "Next" at bounding box center [988, 231] width 48 height 139
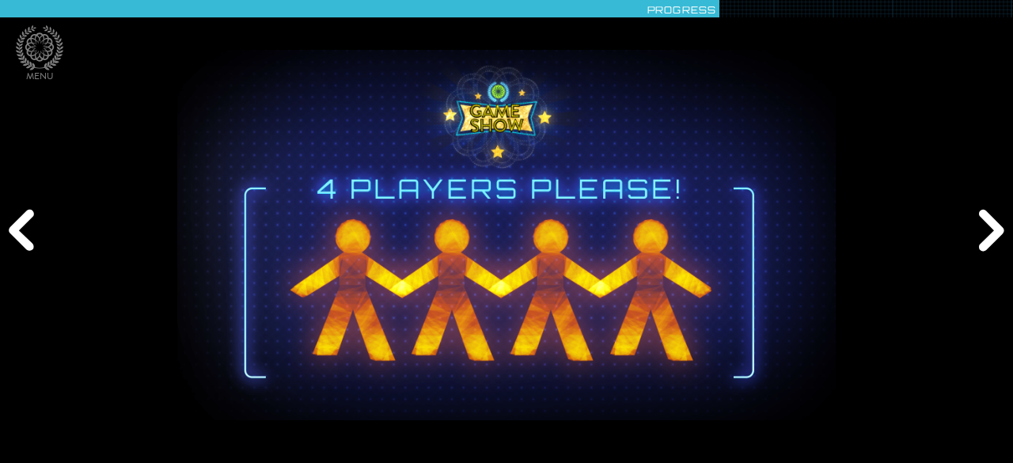
click at [983, 229] on div "Next" at bounding box center [988, 231] width 48 height 139
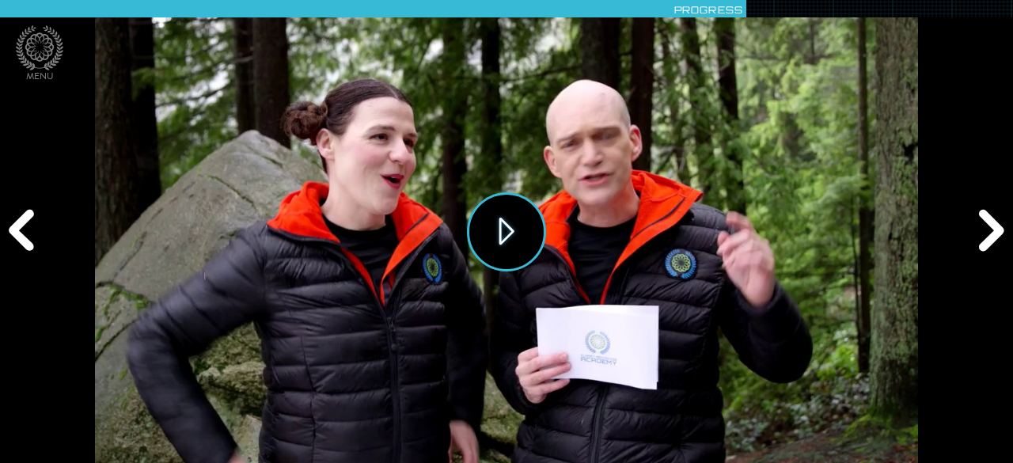
click at [504, 227] on button "Play" at bounding box center [506, 231] width 79 height 79
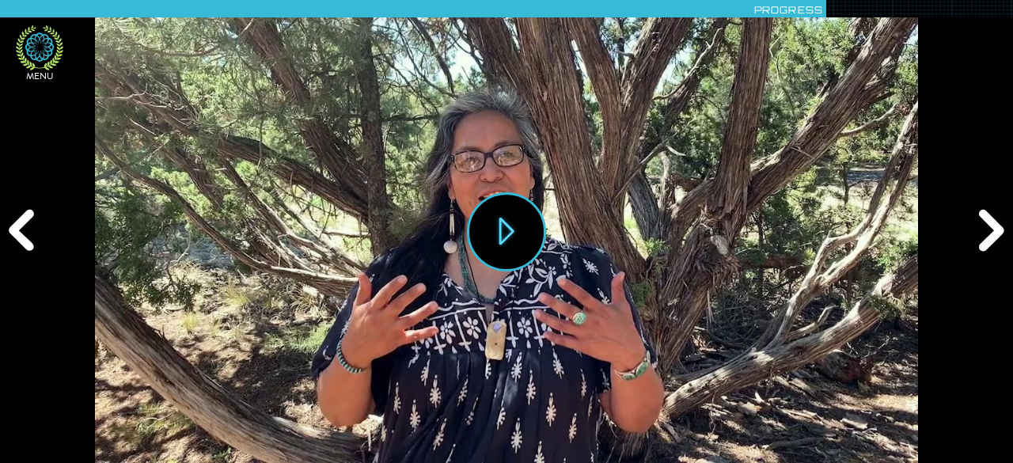
click at [46, 64] on icon at bounding box center [39, 47] width 47 height 45
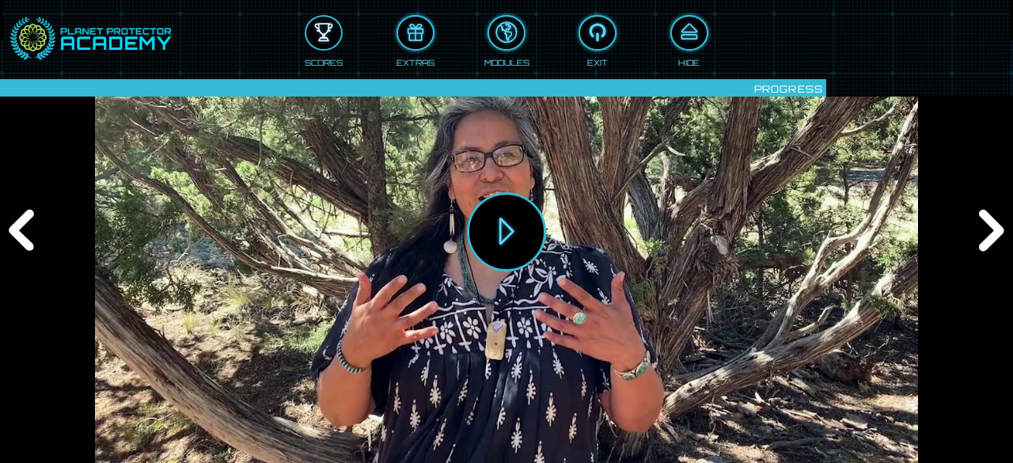
click at [329, 28] on div at bounding box center [323, 33] width 35 height 26
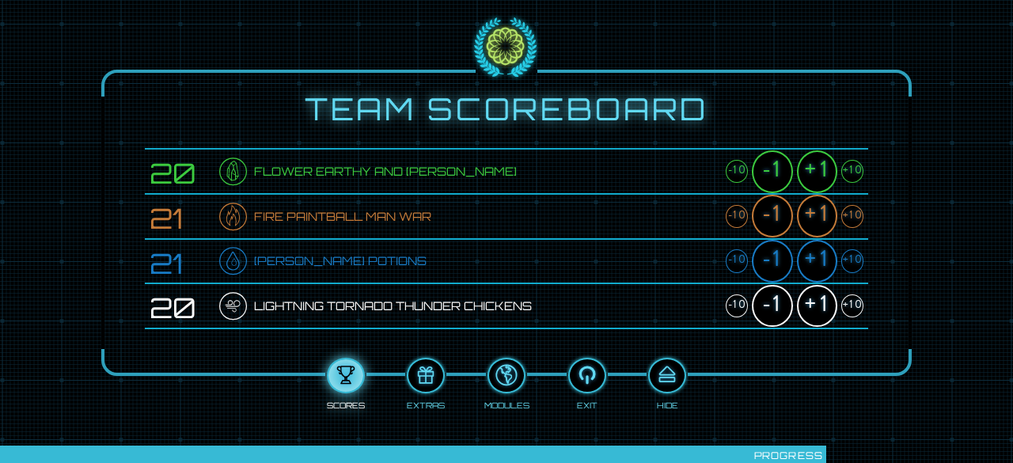
click at [823, 167] on div "+1" at bounding box center [817, 171] width 40 height 43
click at [823, 210] on div "+1" at bounding box center [817, 216] width 40 height 43
click at [816, 265] on div "+1" at bounding box center [817, 261] width 40 height 43
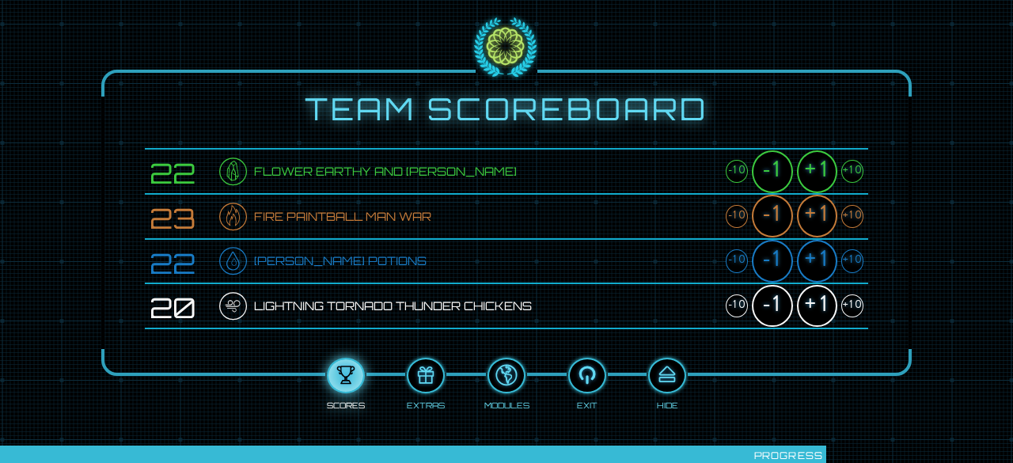
click at [816, 265] on div "+1" at bounding box center [817, 261] width 40 height 43
click at [816, 298] on div "+1" at bounding box center [817, 306] width 40 height 43
click at [665, 381] on div at bounding box center [667, 375] width 35 height 26
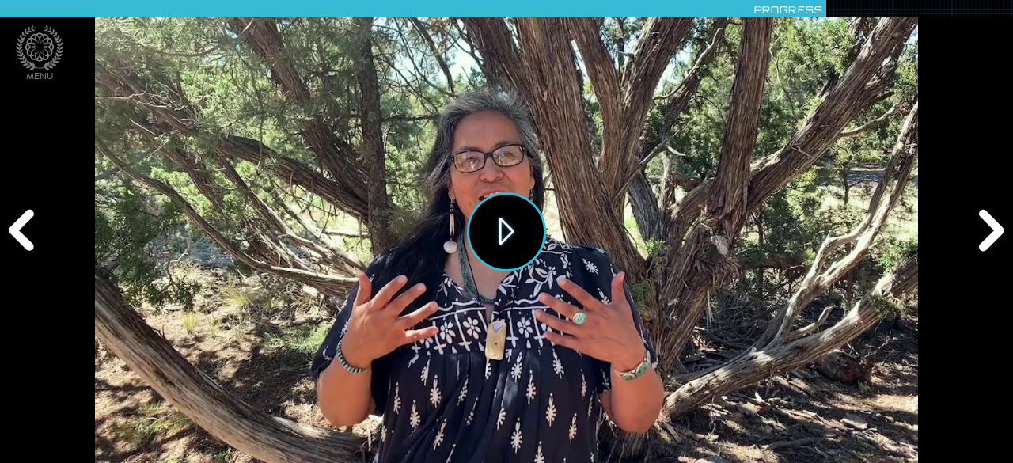
click at [501, 233] on button "Play" at bounding box center [506, 231] width 79 height 79
